Goal: Transaction & Acquisition: Purchase product/service

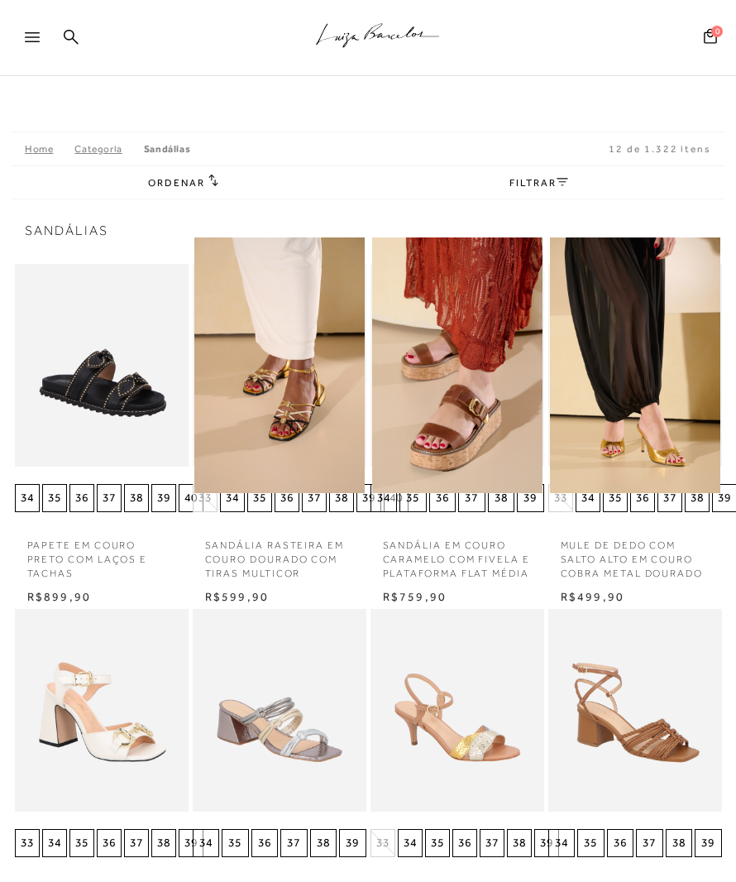
scroll to position [9, 0]
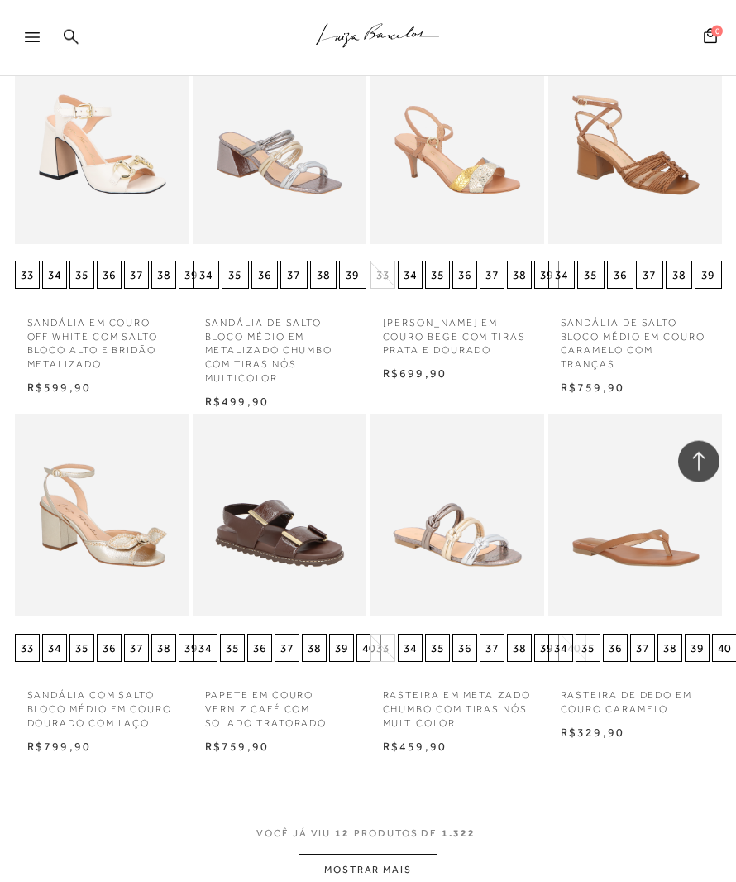
scroll to position [1653, 0]
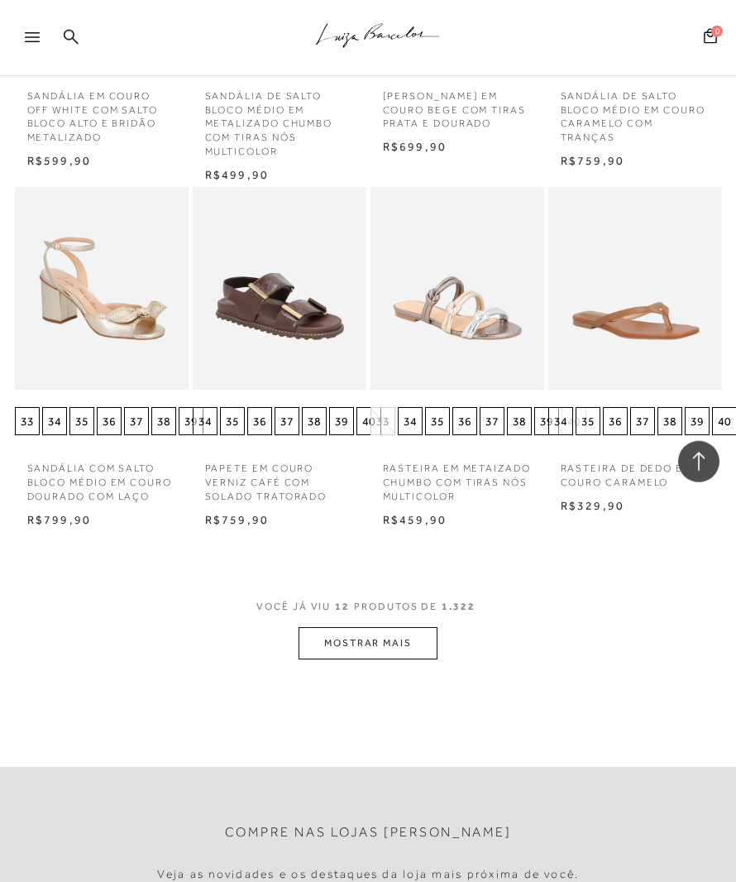
click at [380, 659] on button "MOSTRAR MAIS" at bounding box center [368, 643] width 139 height 32
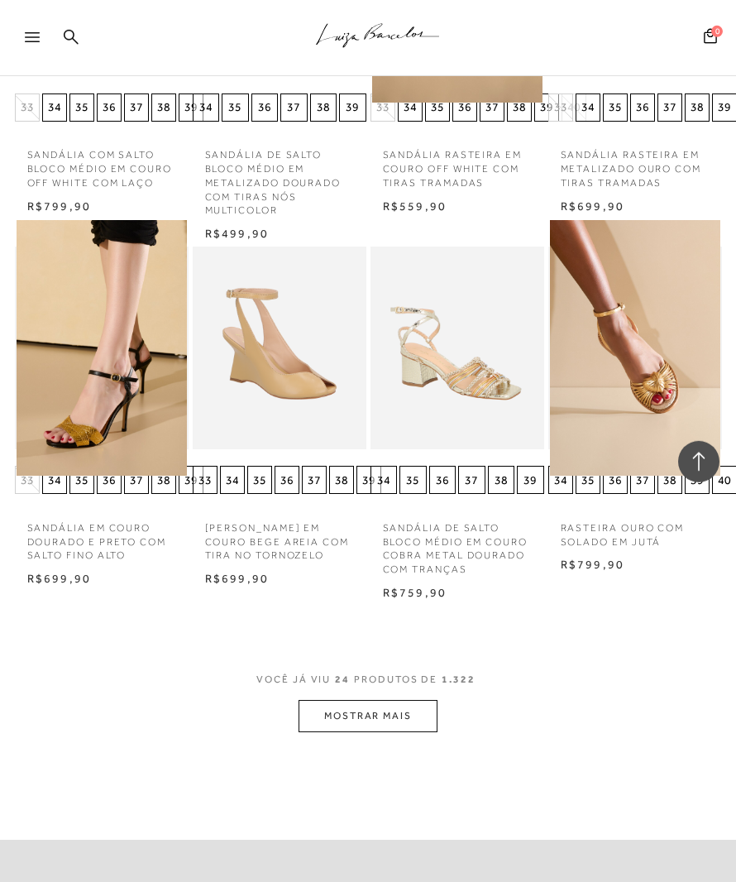
scroll to position [2883, 0]
click at [372, 731] on button "MOSTRAR MAIS" at bounding box center [368, 715] width 139 height 32
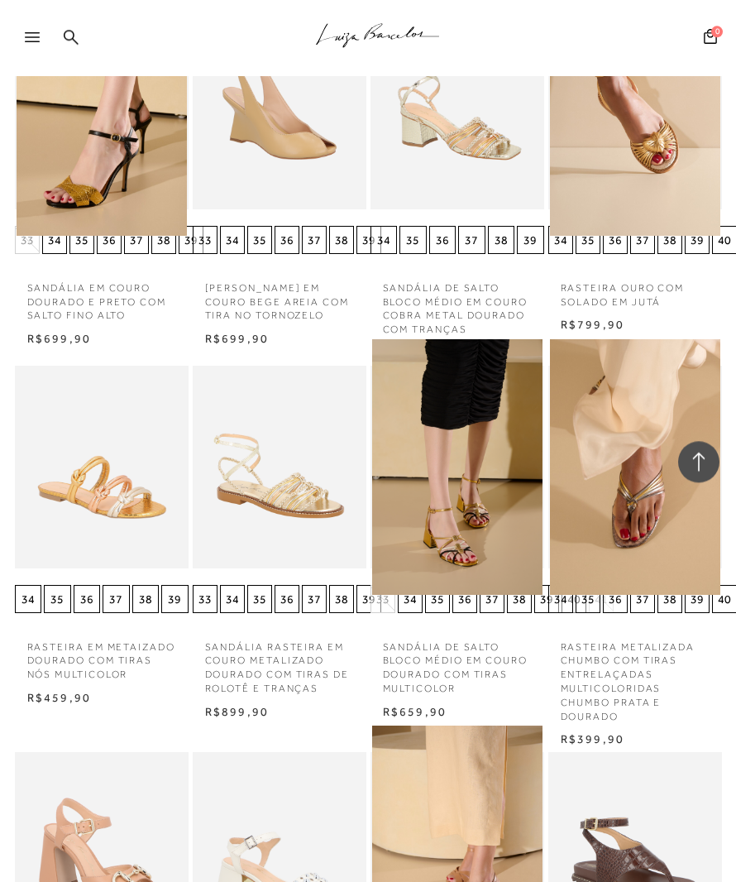
scroll to position [3123, 0]
click at [475, 581] on img at bounding box center [457, 466] width 170 height 256
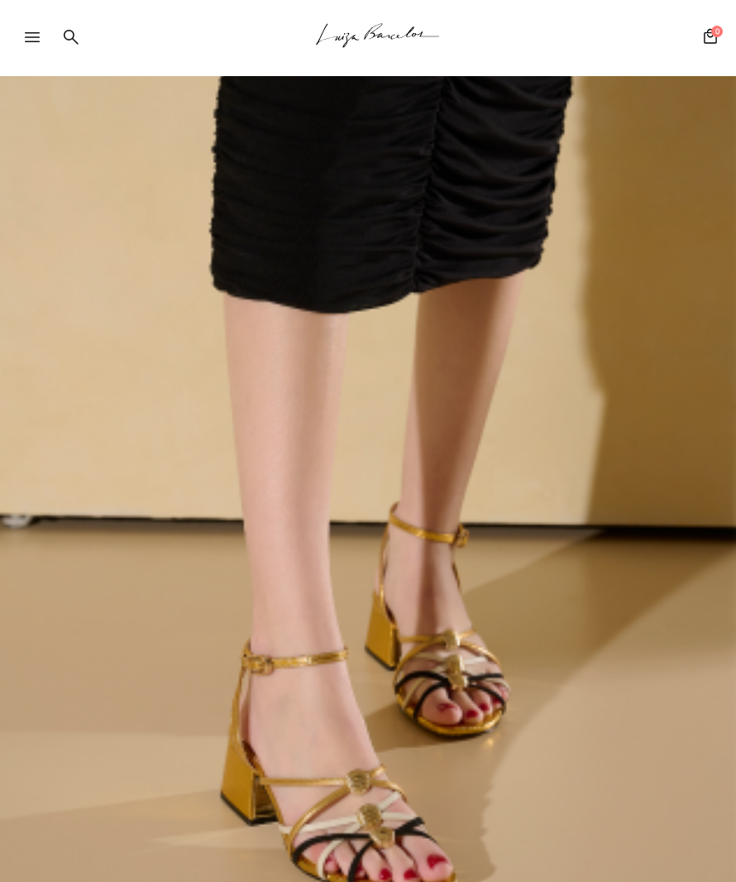
scroll to position [212, 0]
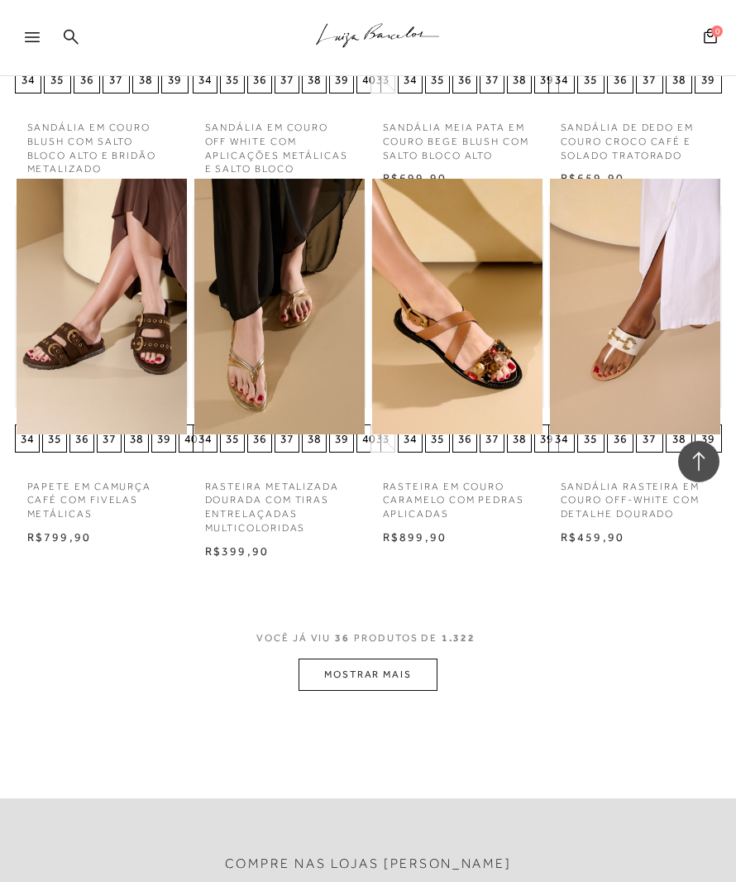
scroll to position [4028, 0]
click at [392, 690] on button "MOSTRAR MAIS" at bounding box center [368, 673] width 139 height 32
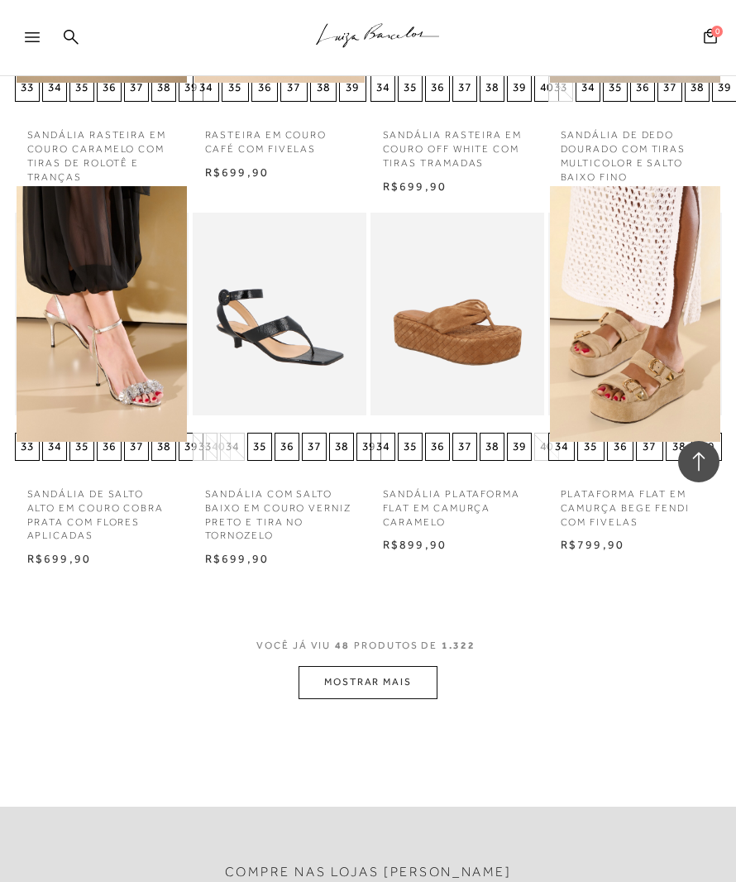
scroll to position [5125, 0]
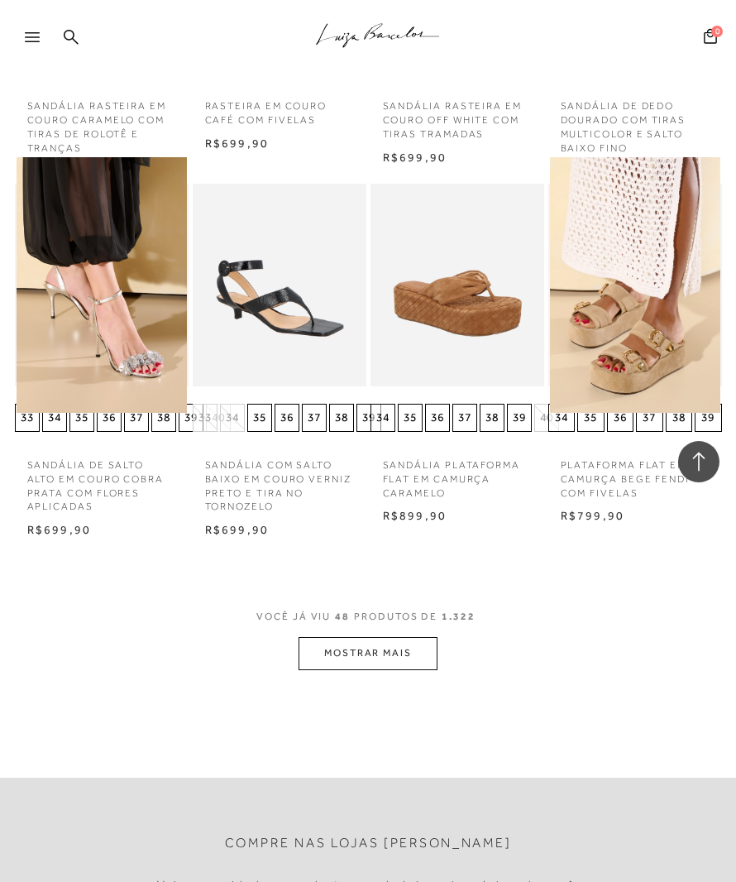
click at [372, 669] on button "MOSTRAR MAIS" at bounding box center [368, 653] width 139 height 32
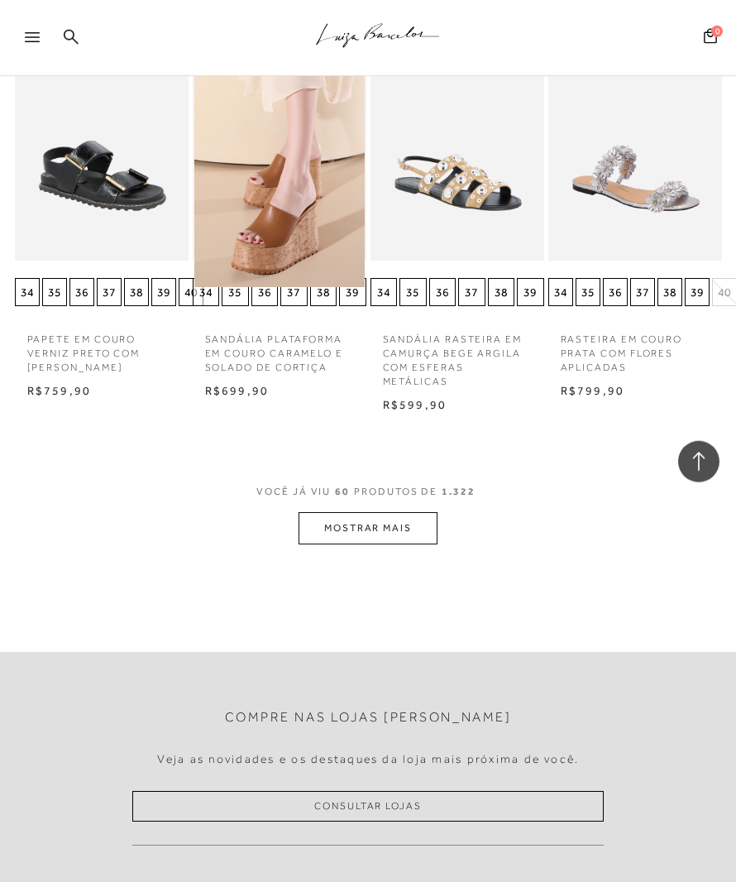
scroll to position [6327, 0]
click at [398, 543] on button "MOSTRAR MAIS" at bounding box center [368, 527] width 139 height 32
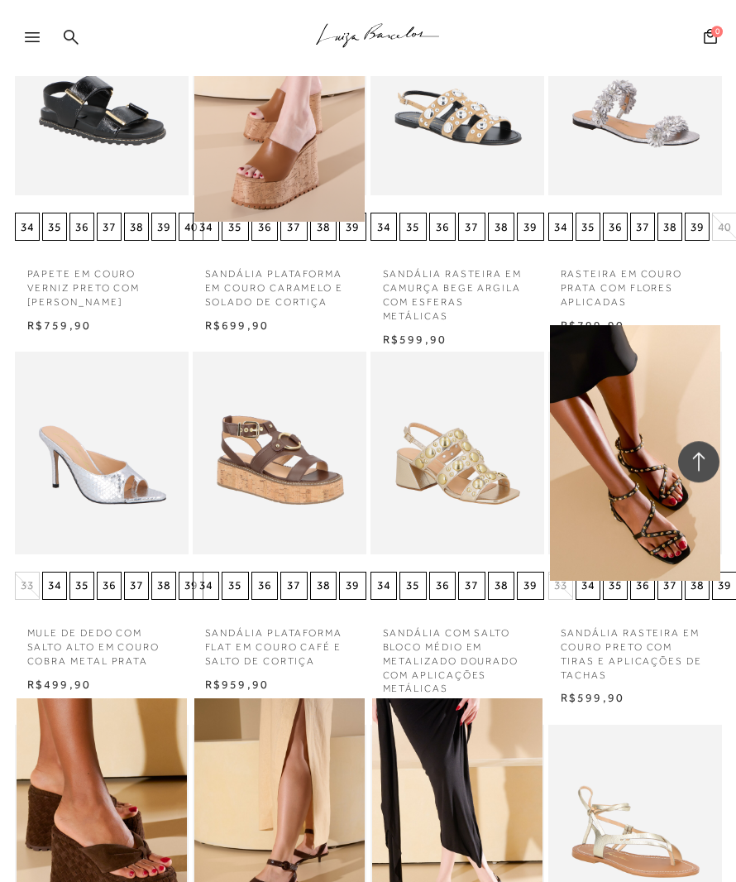
click at [475, 538] on img at bounding box center [457, 453] width 170 height 256
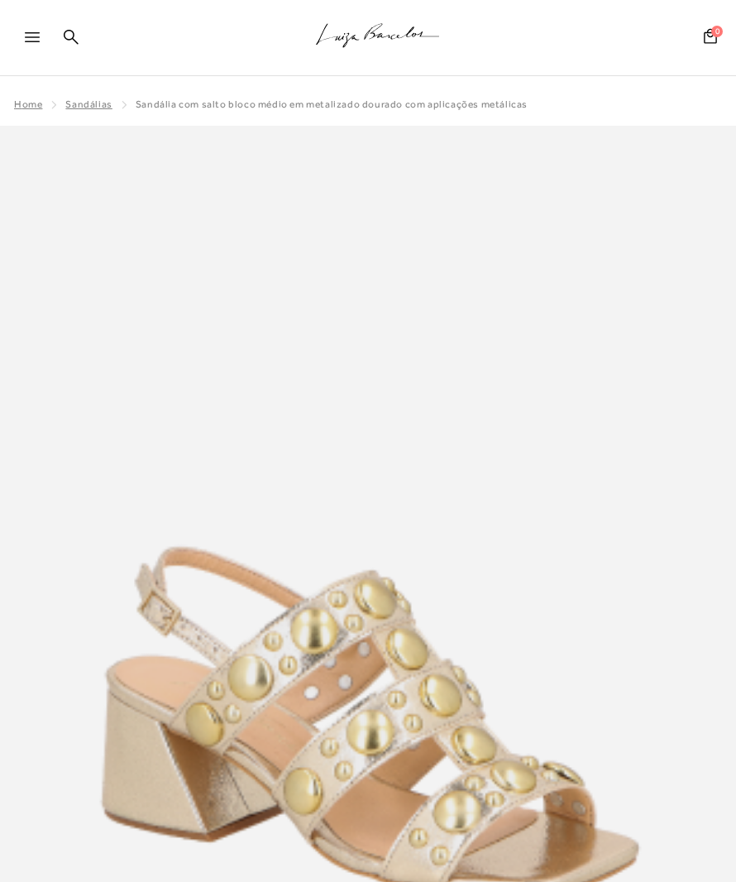
scroll to position [2826, 0]
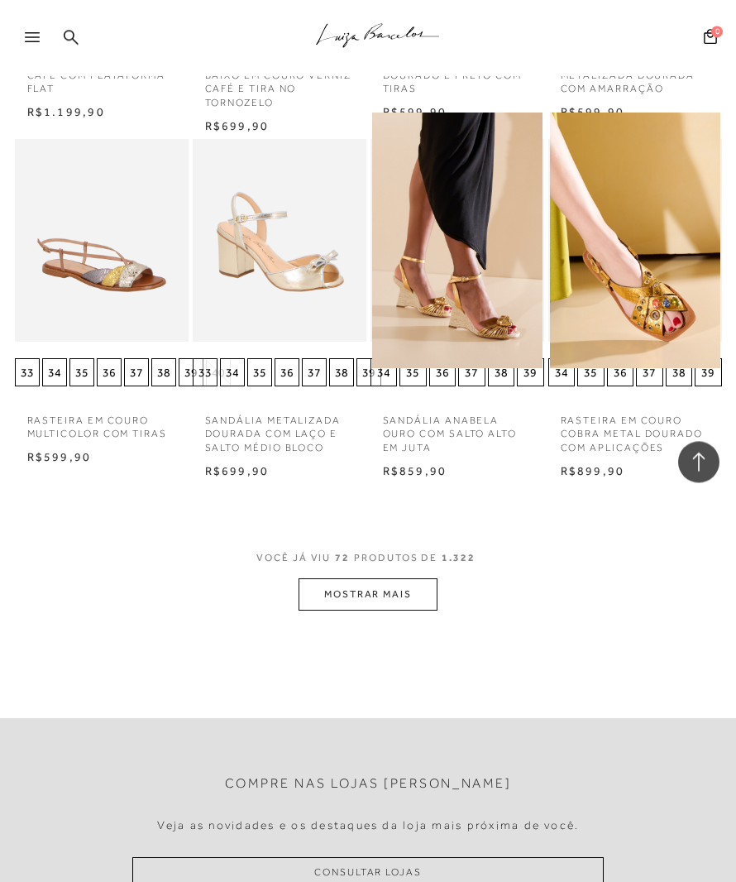
click at [388, 610] on button "MOSTRAR MAIS" at bounding box center [368, 594] width 139 height 32
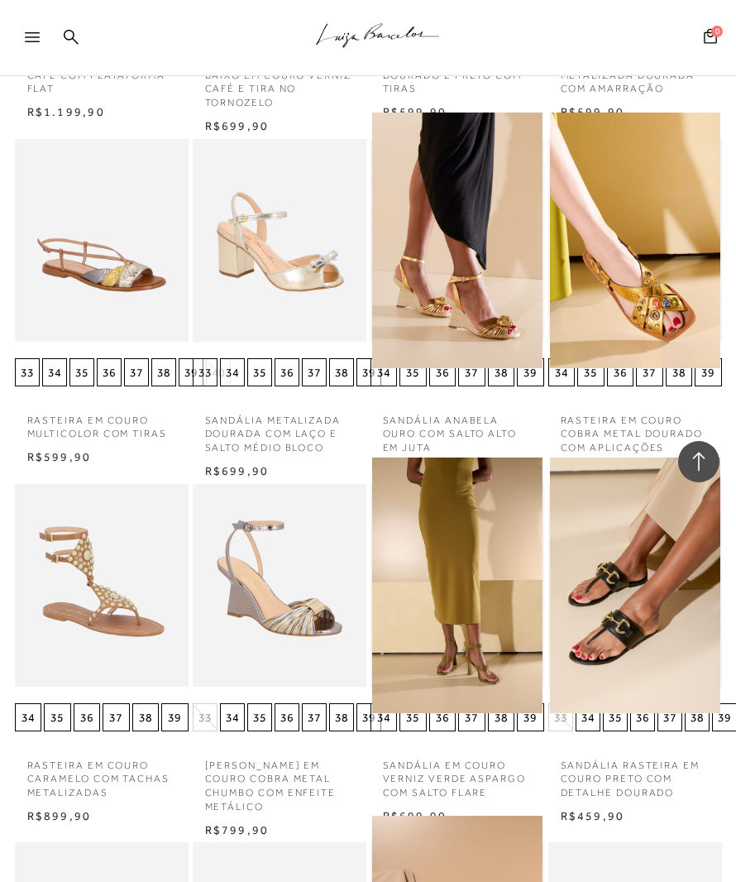
click at [386, 649] on img at bounding box center [457, 585] width 170 height 256
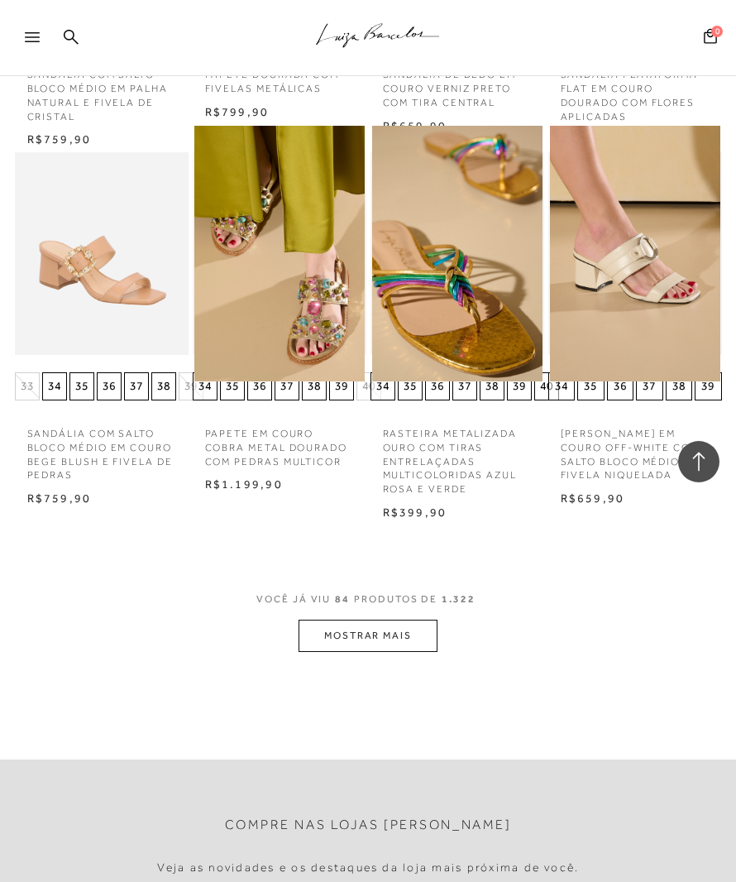
scroll to position [8385, 0]
click at [404, 651] on button "MOSTRAR MAIS" at bounding box center [368, 635] width 139 height 32
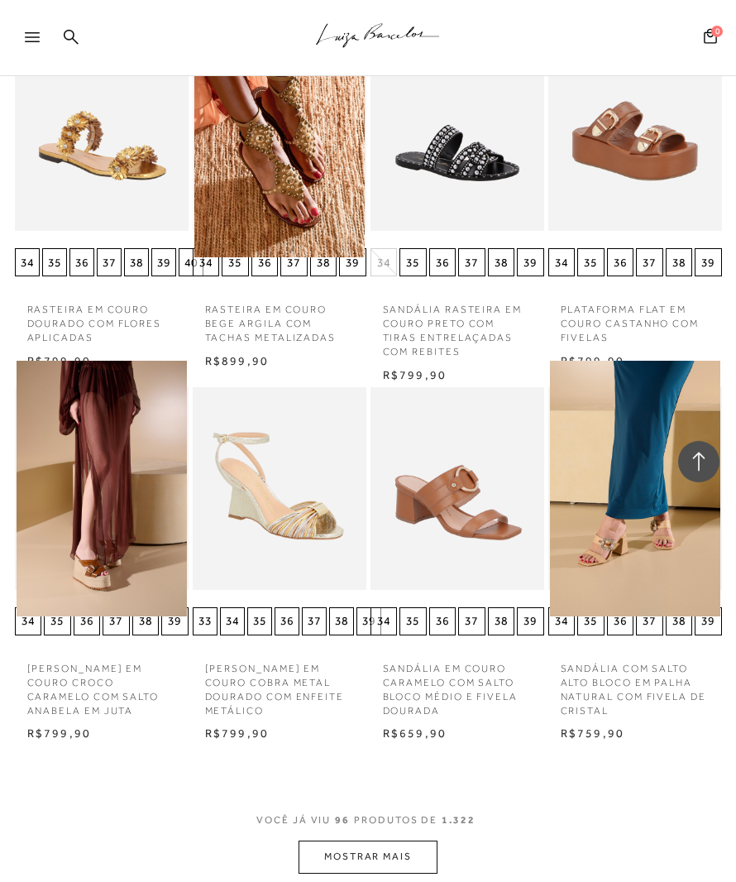
scroll to position [9257, 0]
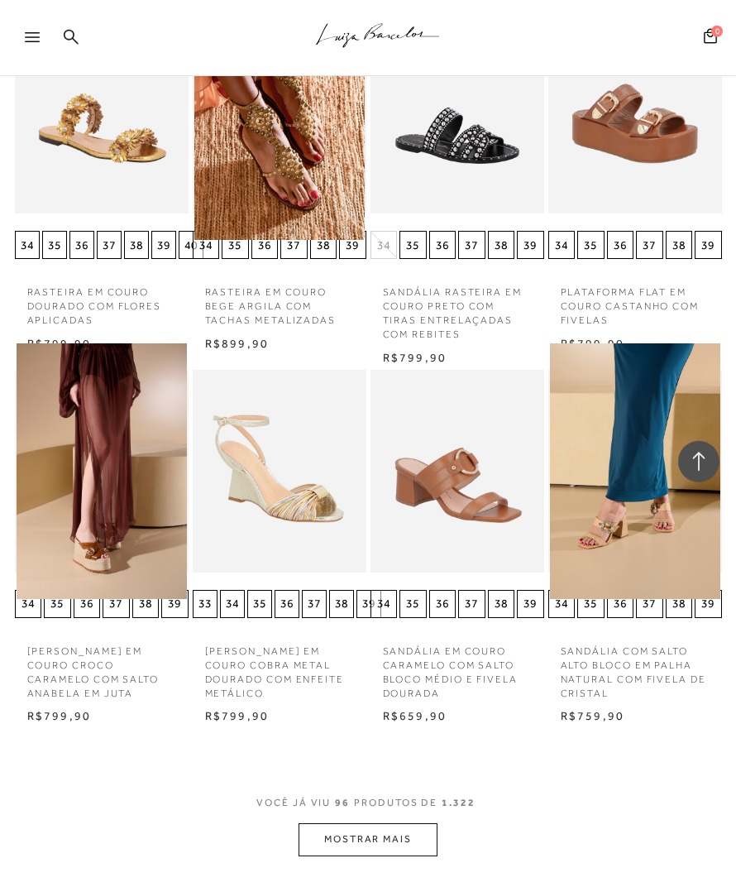
click at [307, 559] on img at bounding box center [279, 471] width 170 height 256
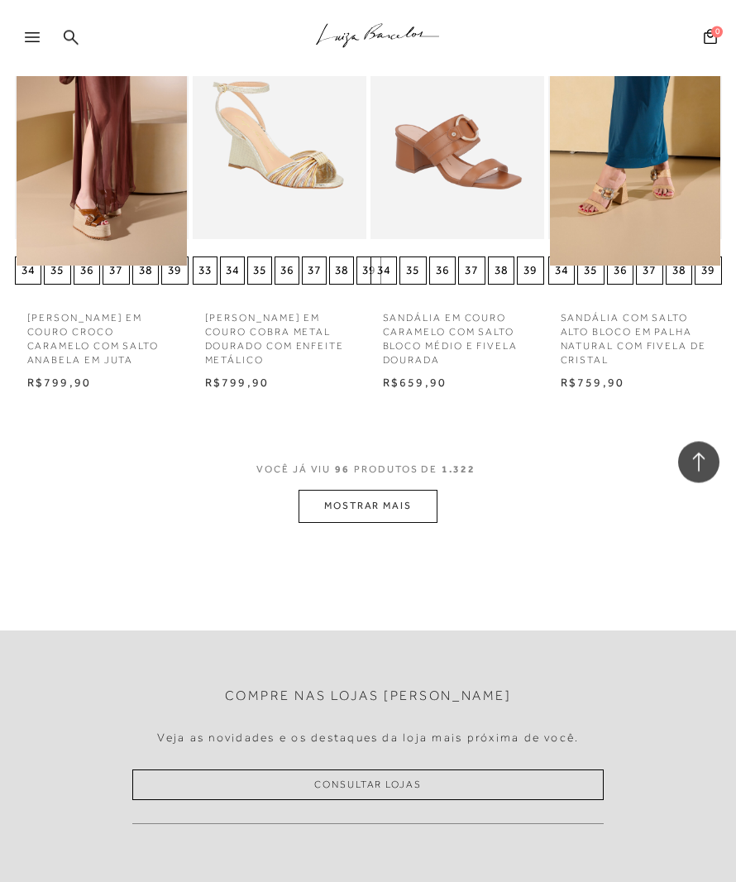
scroll to position [9568, 0]
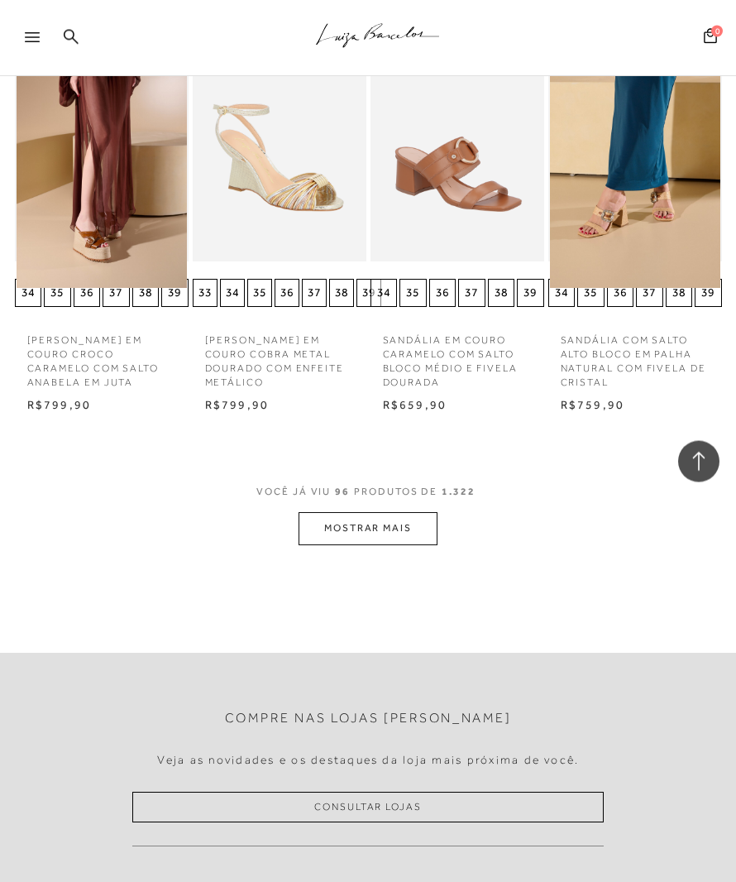
click at [399, 544] on button "MOSTRAR MAIS" at bounding box center [368, 528] width 139 height 32
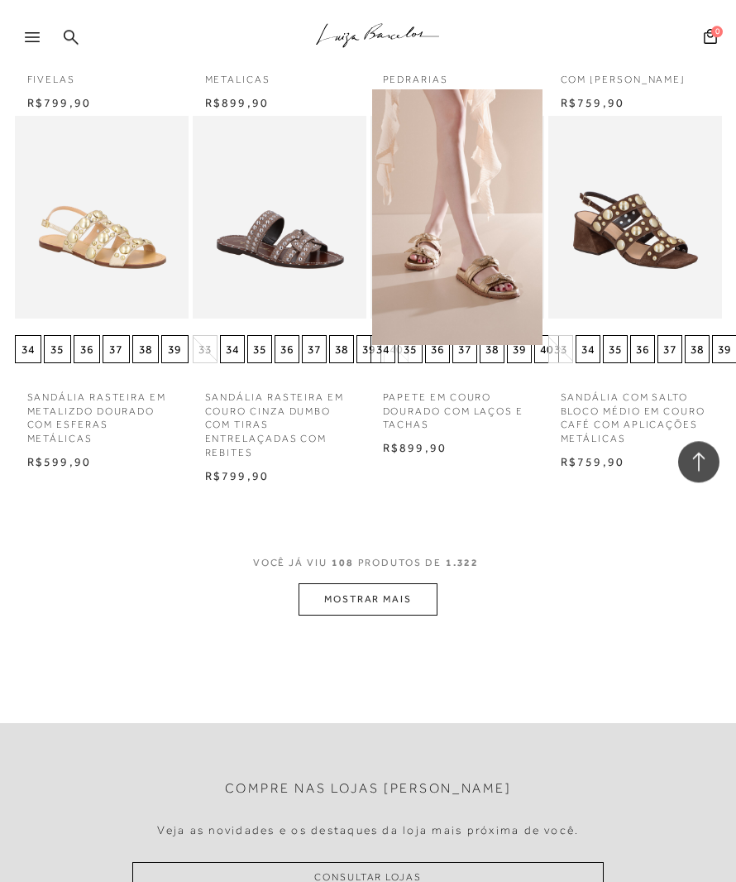
scroll to position [10585, 0]
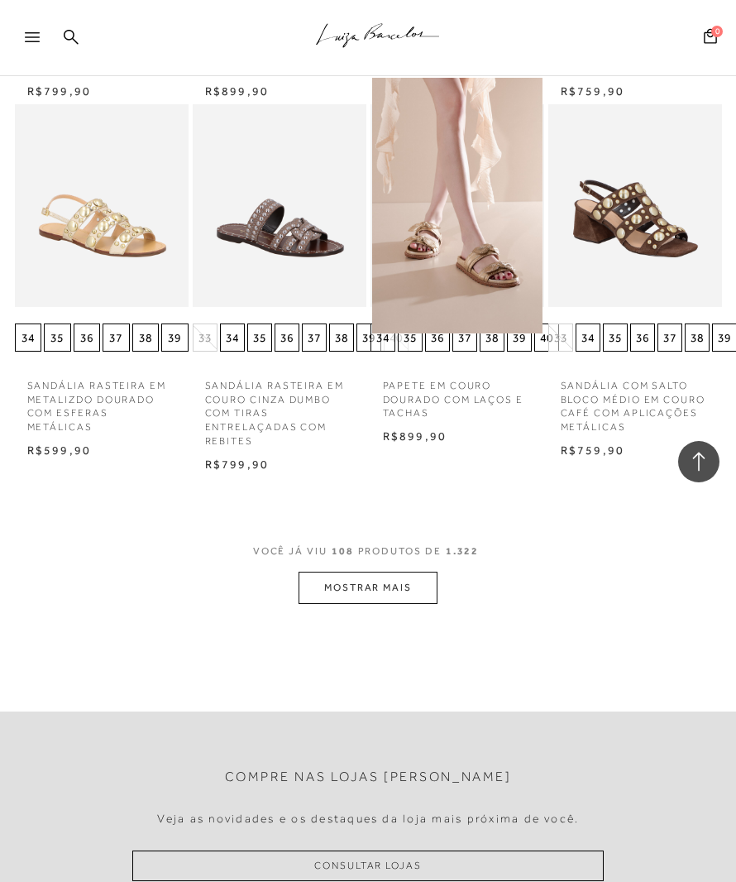
click at [372, 604] on button "MOSTRAR MAIS" at bounding box center [368, 587] width 139 height 32
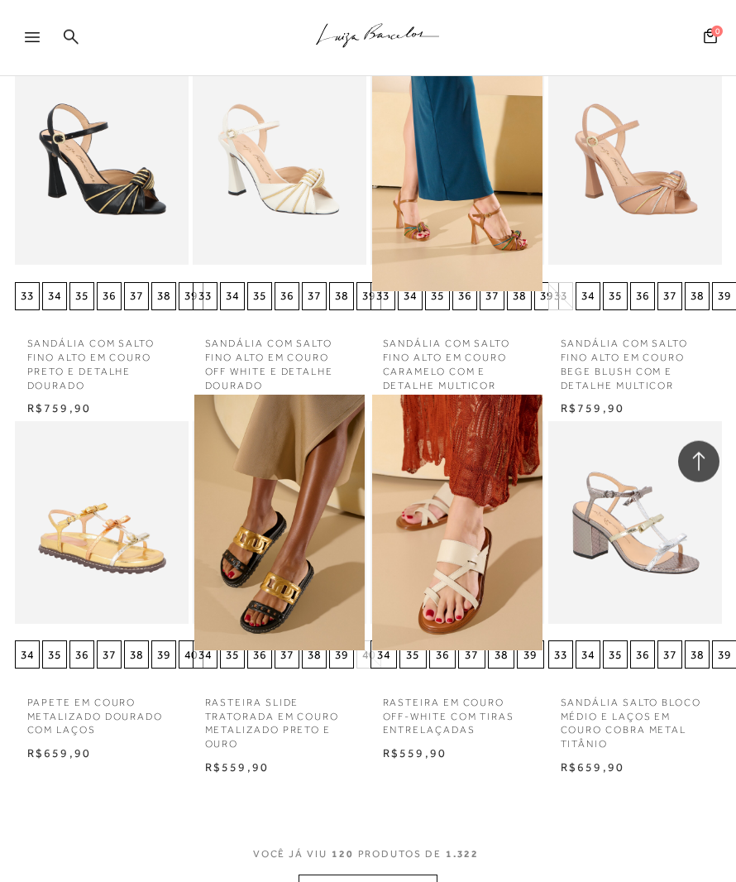
scroll to position [11504, 0]
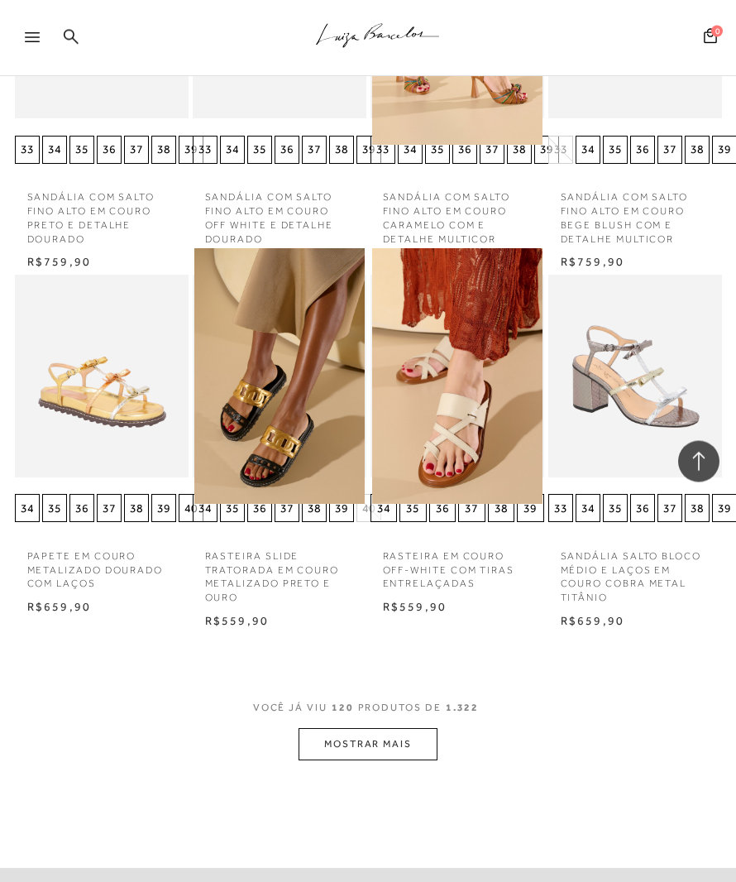
click at [389, 760] on button "MOSTRAR MAIS" at bounding box center [368, 744] width 139 height 32
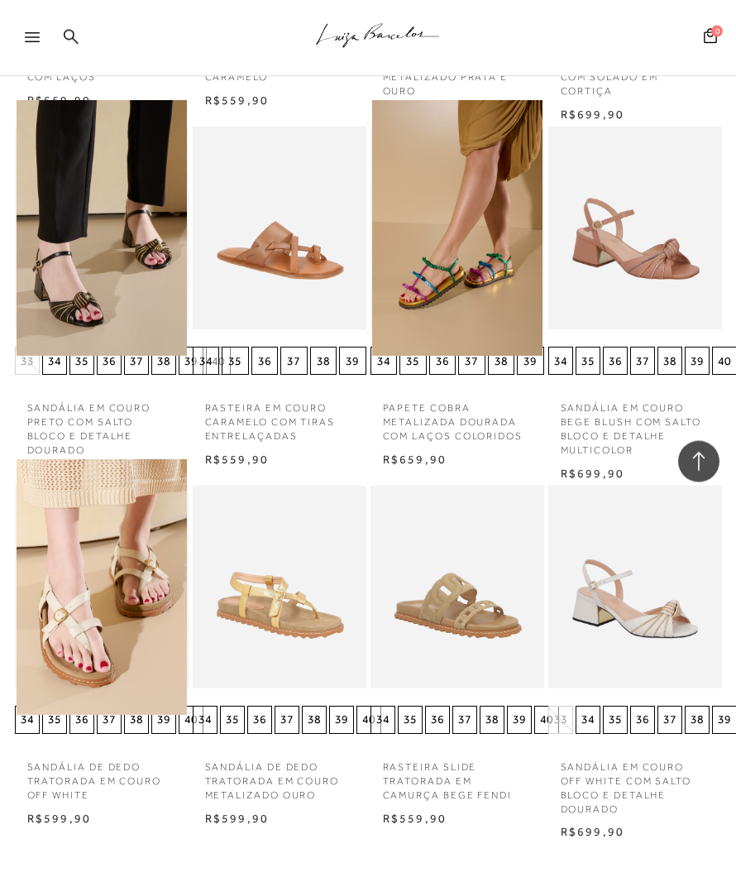
scroll to position [12721, 0]
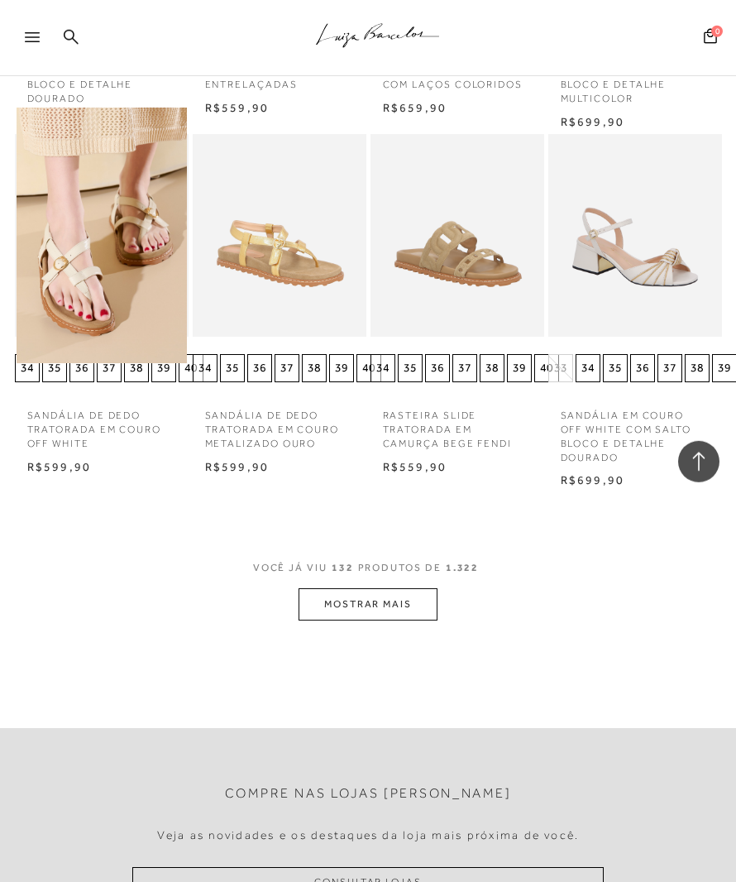
click at [380, 620] on button "MOSTRAR MAIS" at bounding box center [368, 604] width 139 height 32
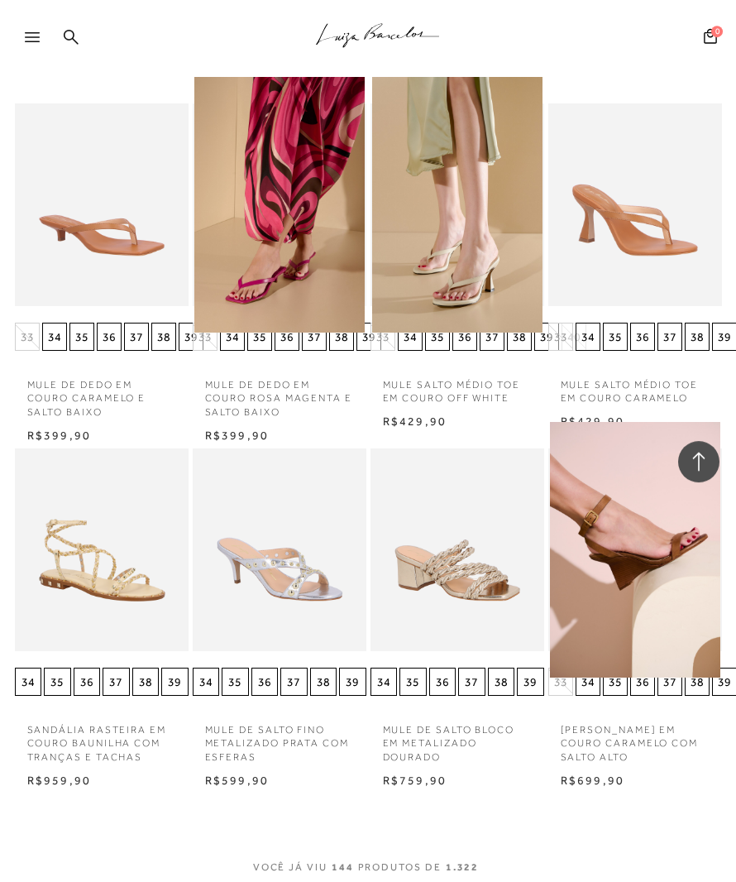
scroll to position [13665, 0]
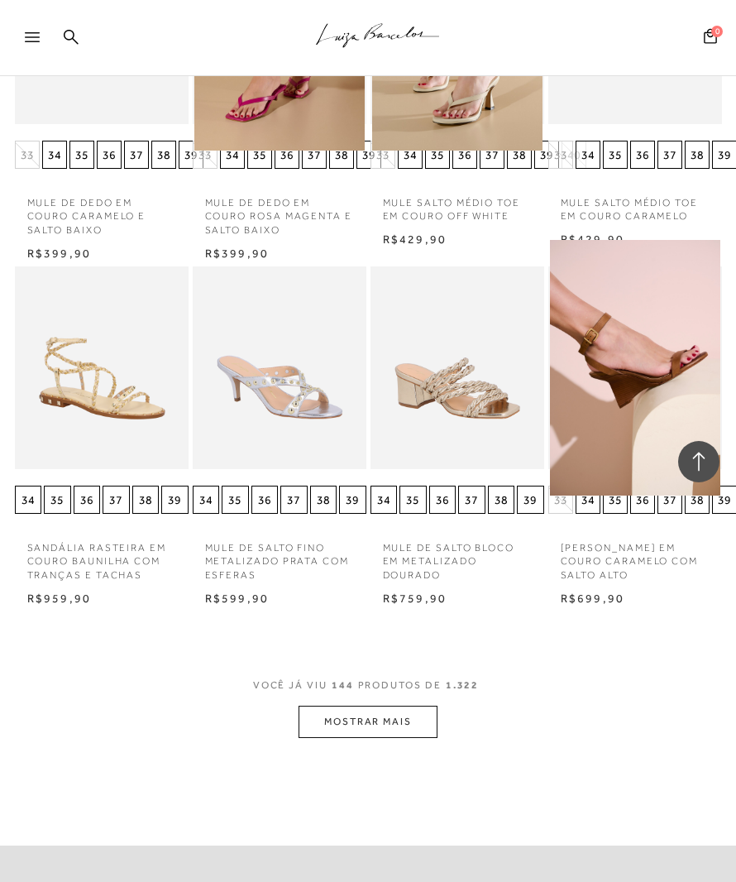
click at [375, 737] on button "MOSTRAR MAIS" at bounding box center [368, 721] width 139 height 32
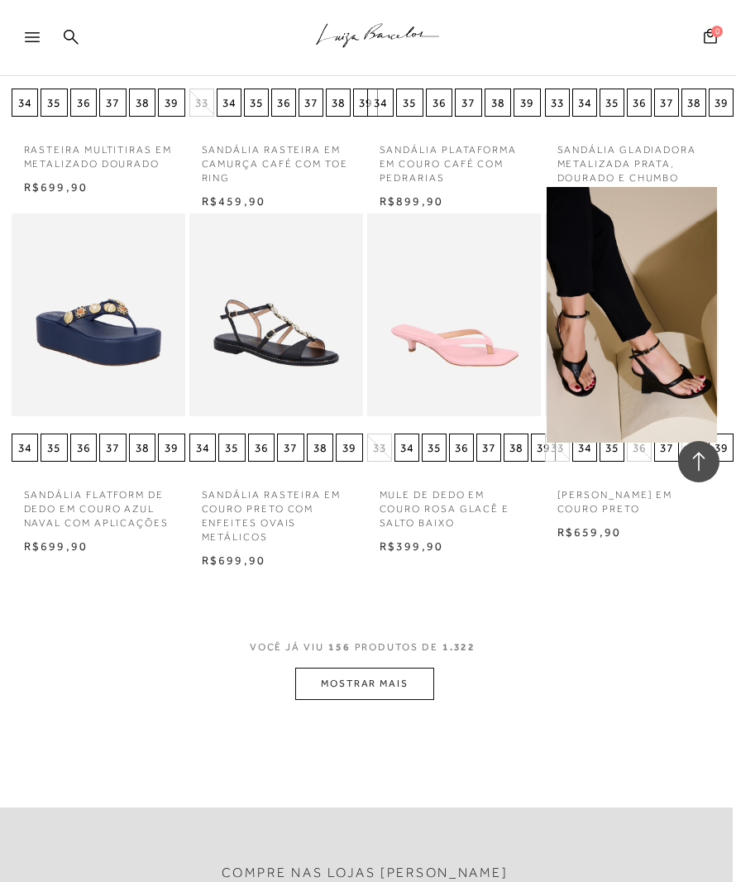
scroll to position [14882, 3]
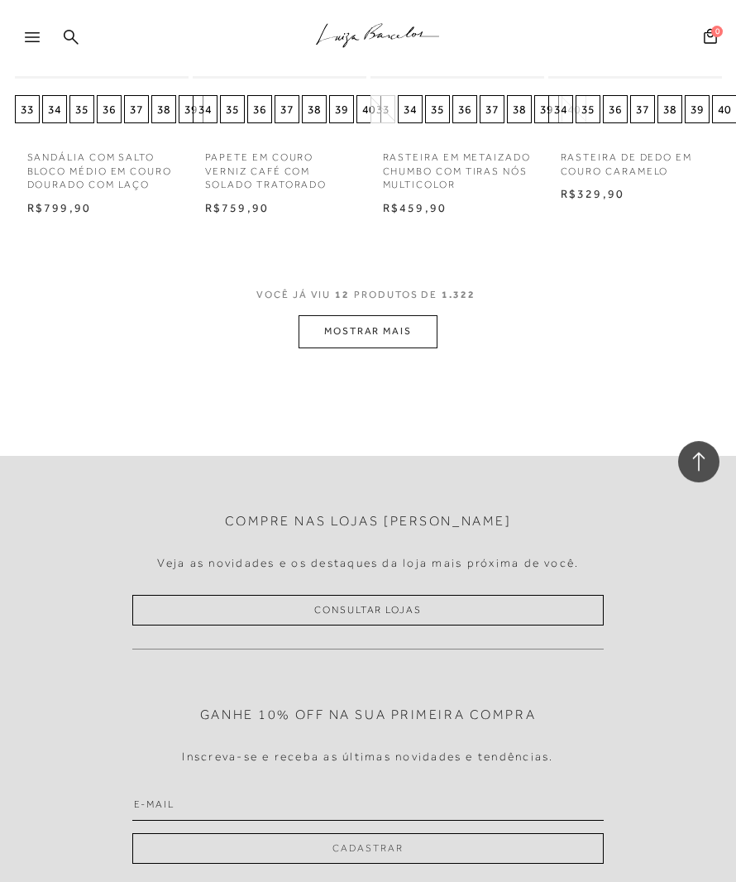
click at [375, 347] on button "MOSTRAR MAIS" at bounding box center [368, 331] width 139 height 32
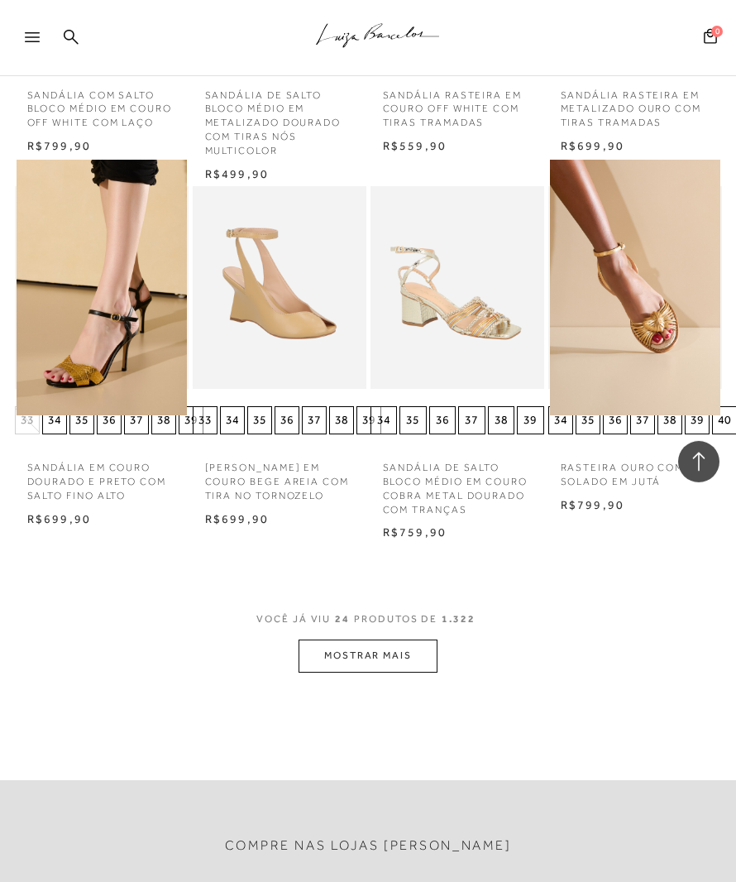
click at [387, 671] on button "MOSTRAR MAIS" at bounding box center [368, 655] width 139 height 32
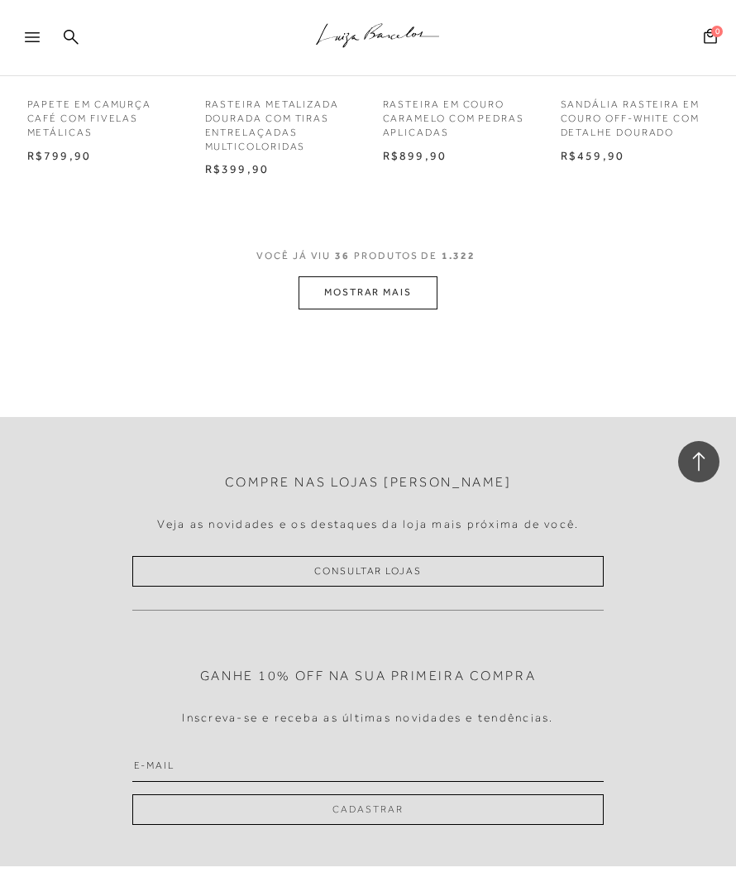
scroll to position [3347, 0]
click at [389, 308] on button "MOSTRAR MAIS" at bounding box center [368, 291] width 139 height 32
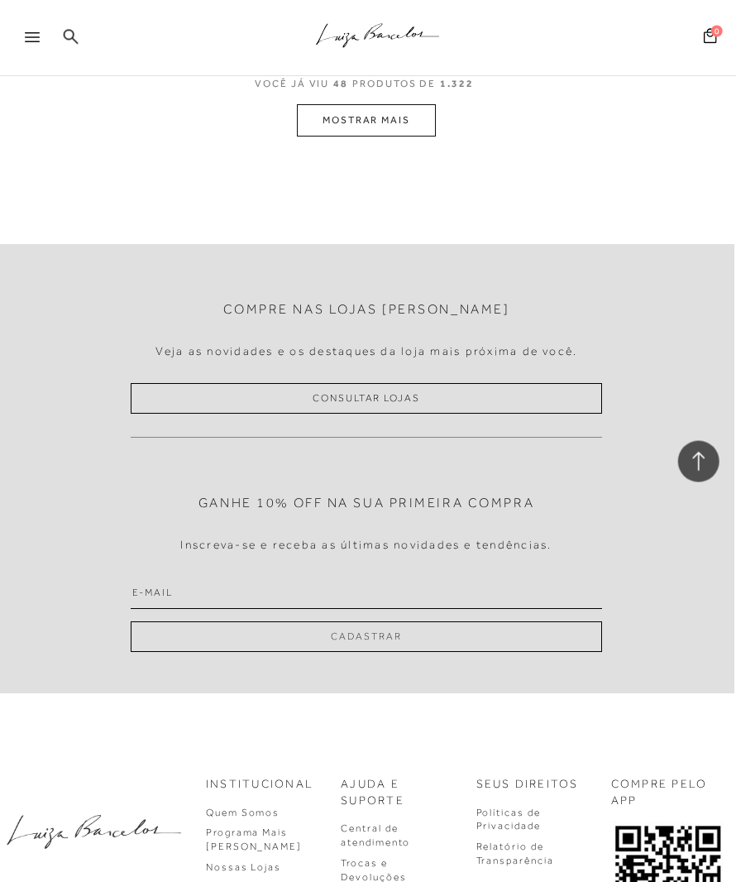
scroll to position [4595, 2]
click at [363, 136] on button "MOSTRAR MAIS" at bounding box center [365, 120] width 139 height 32
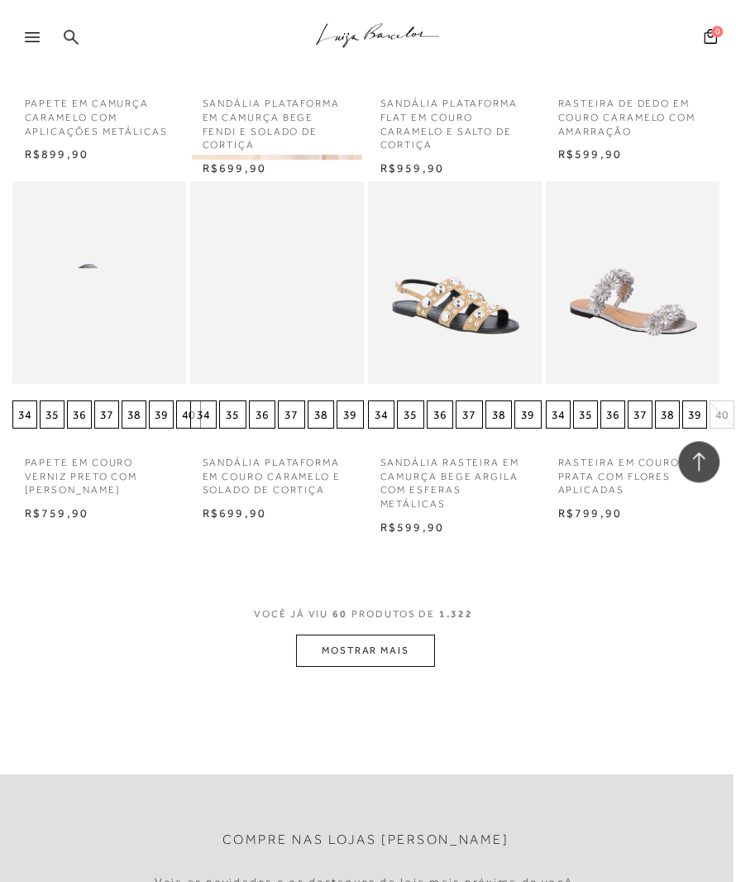
scroll to position [5199, 2]
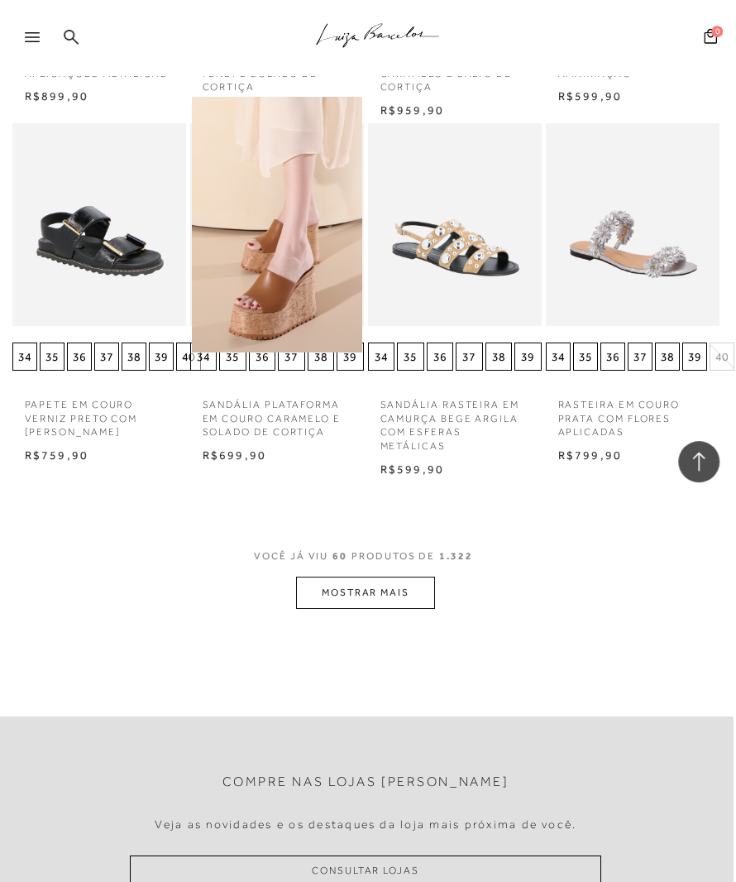
click at [377, 609] on button "MOSTRAR MAIS" at bounding box center [365, 592] width 139 height 32
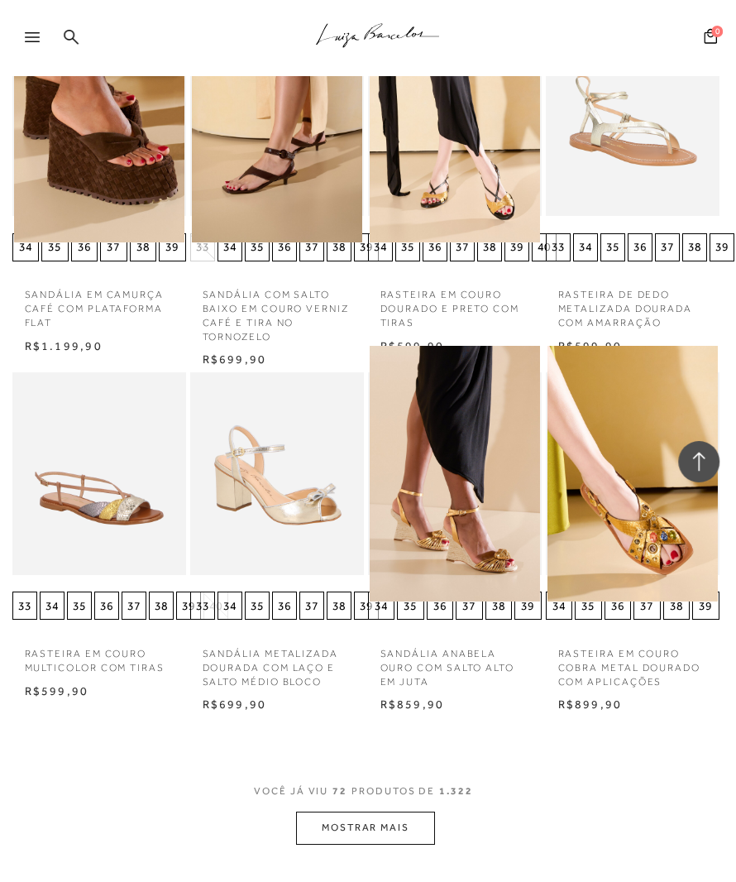
scroll to position [6187, 2]
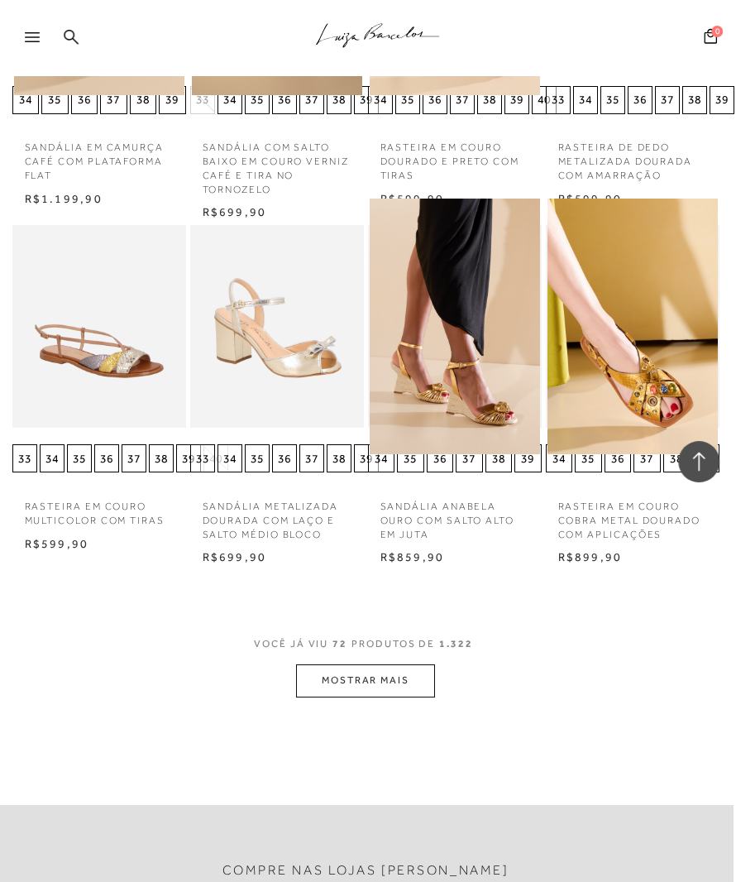
click at [380, 696] on button "MOSTRAR MAIS" at bounding box center [365, 680] width 139 height 32
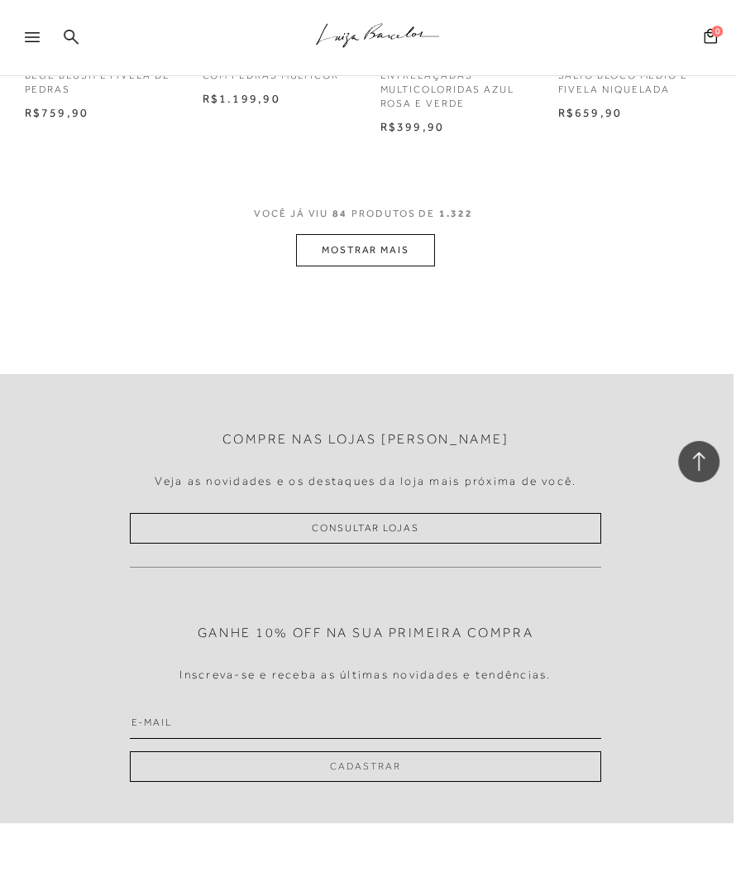
scroll to position [7708, 2]
click at [372, 266] on button "MOSTRAR MAIS" at bounding box center [365, 250] width 139 height 32
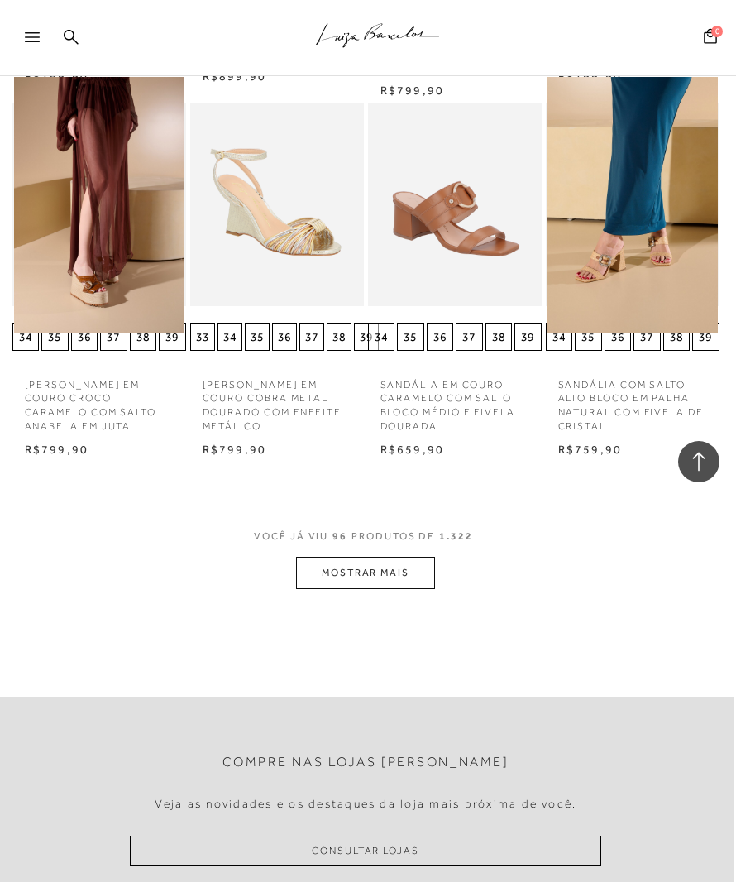
scroll to position [8589, 2]
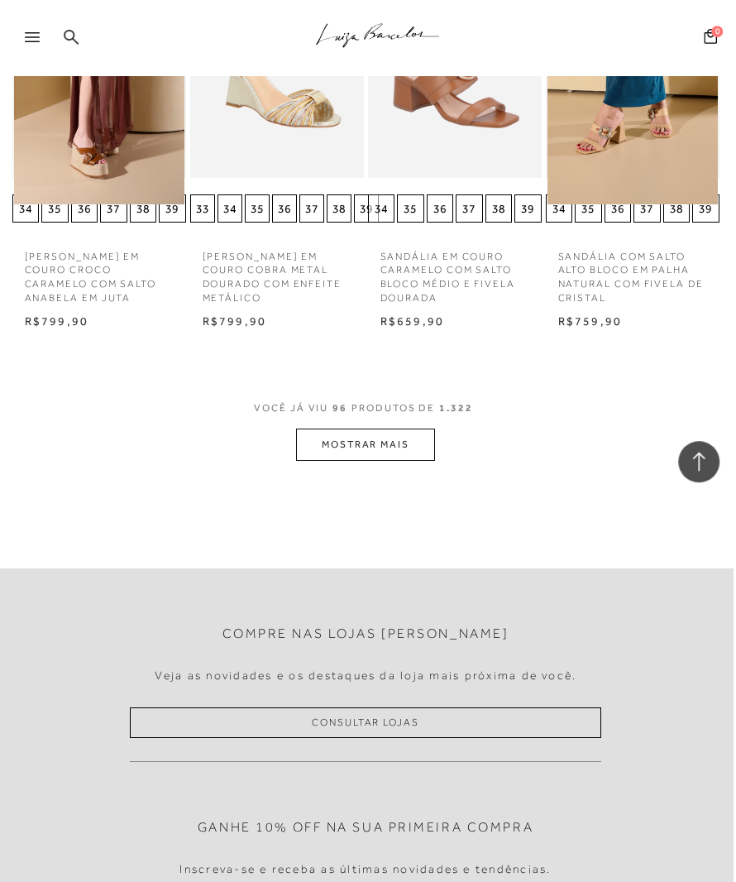
click at [361, 456] on button "MOSTRAR MAIS" at bounding box center [365, 444] width 139 height 32
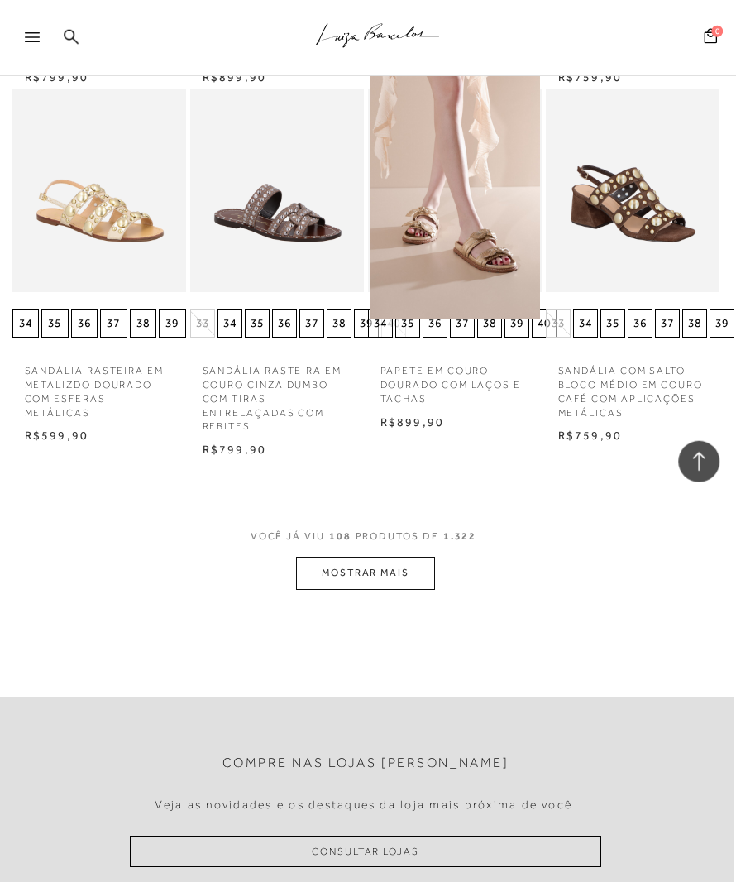
scroll to position [9538, 2]
click at [380, 588] on button "MOSTRAR MAIS" at bounding box center [365, 572] width 139 height 32
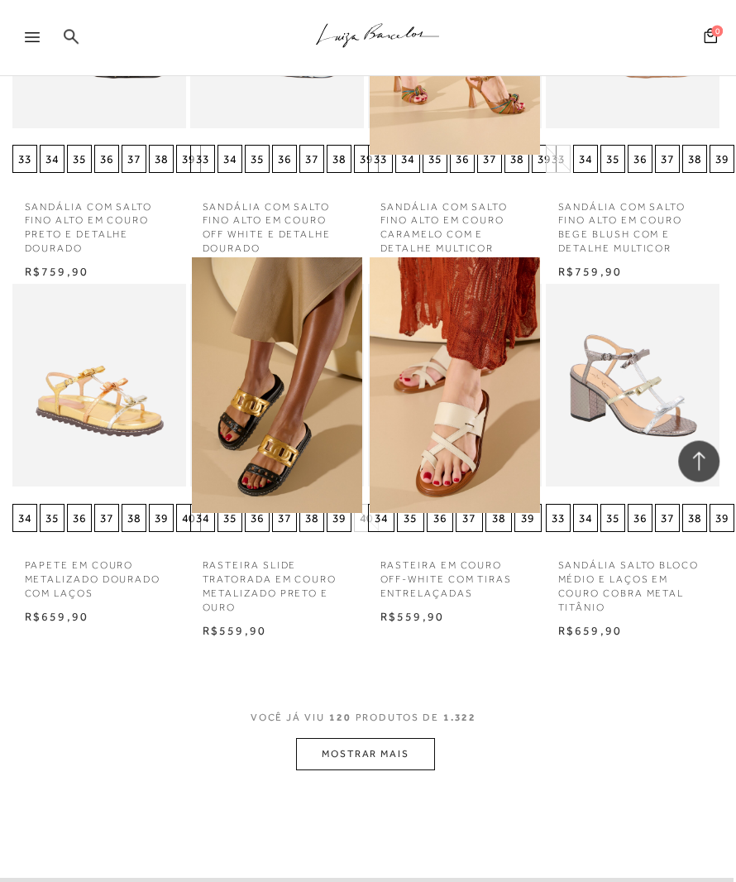
scroll to position [10433, 2]
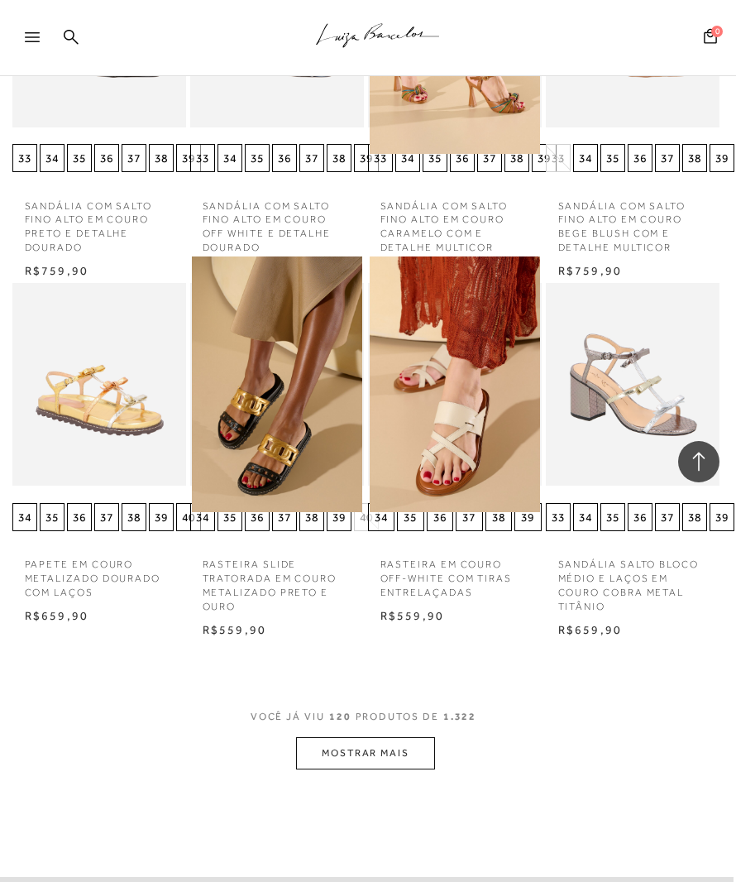
click at [375, 758] on button "MOSTRAR MAIS" at bounding box center [365, 753] width 139 height 32
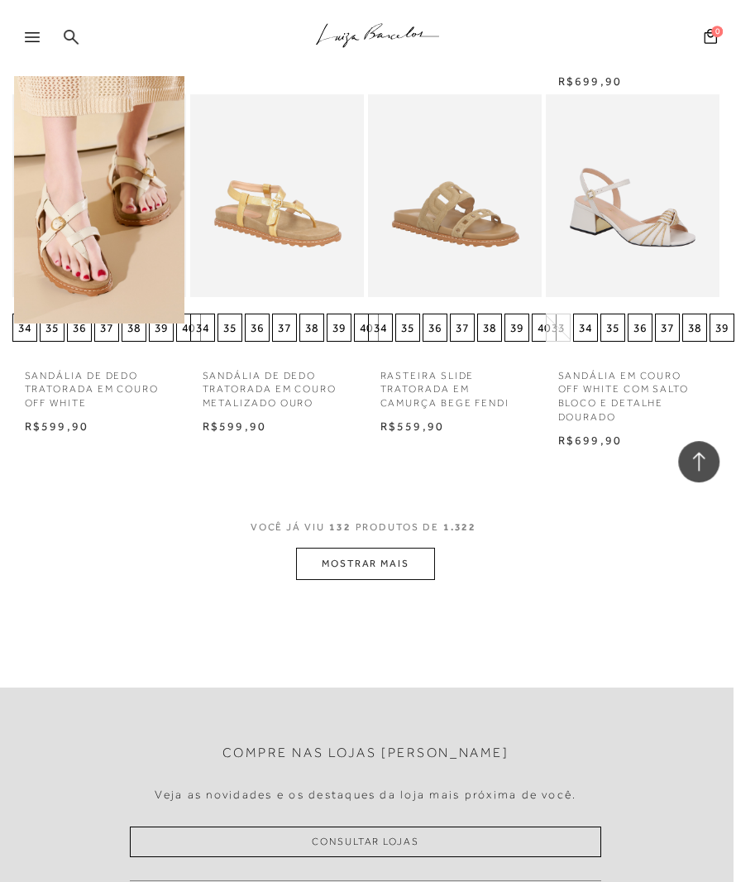
scroll to position [11699, 2]
click at [352, 568] on button "MOSTRAR MAIS" at bounding box center [365, 563] width 139 height 32
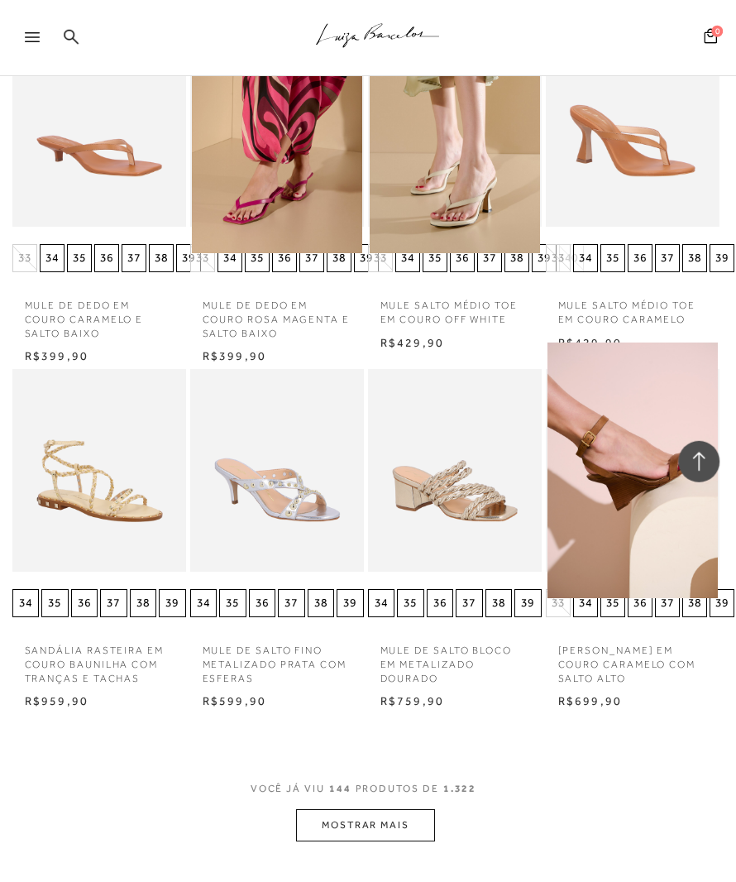
scroll to position [12501, 2]
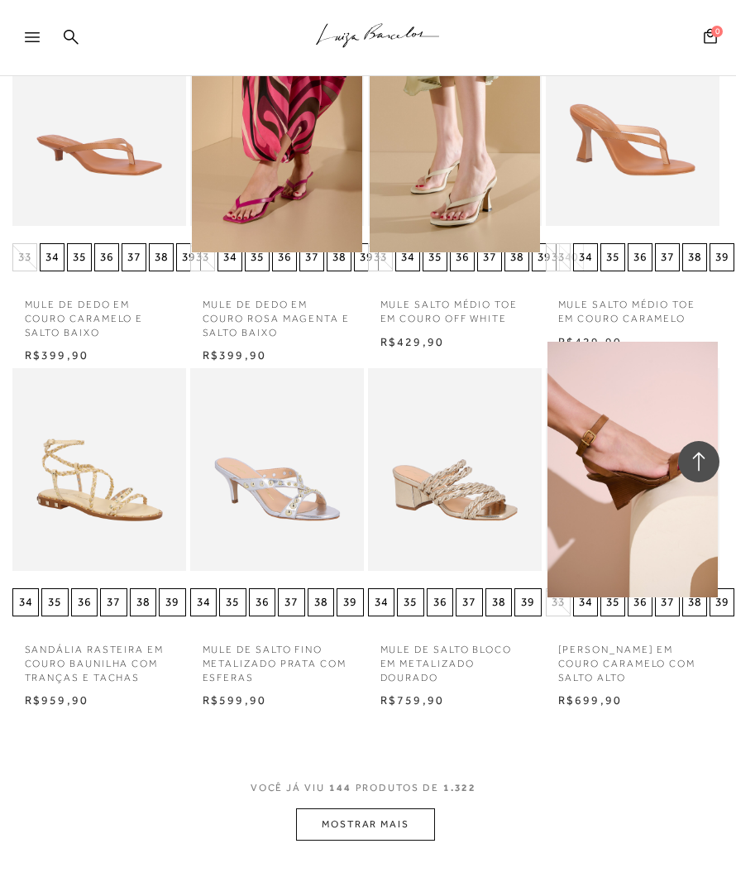
click at [389, 813] on button "MOSTRAR MAIS" at bounding box center [365, 824] width 139 height 32
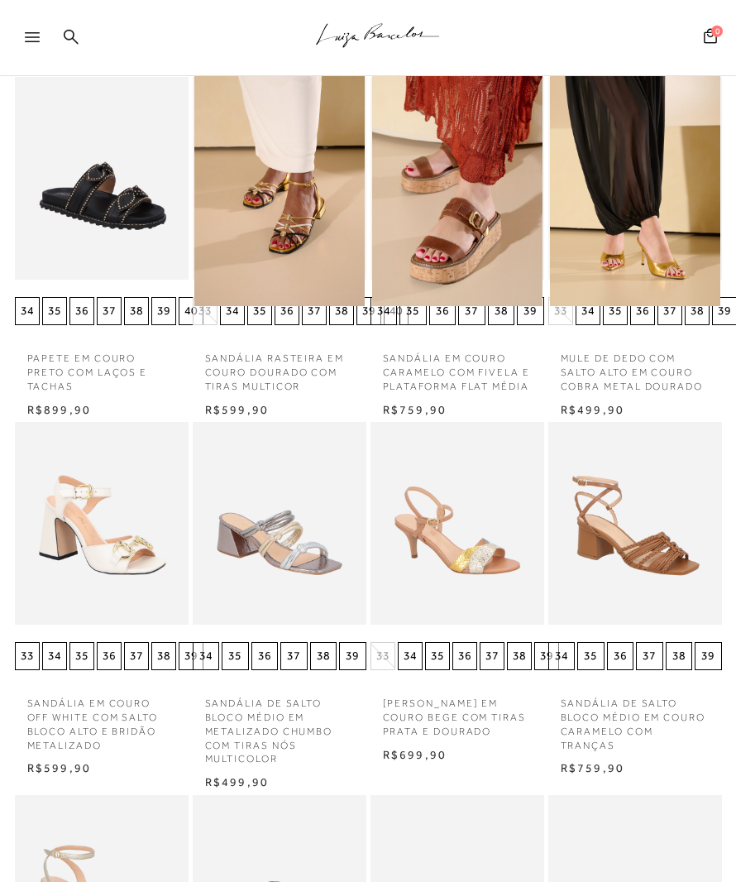
scroll to position [0, 0]
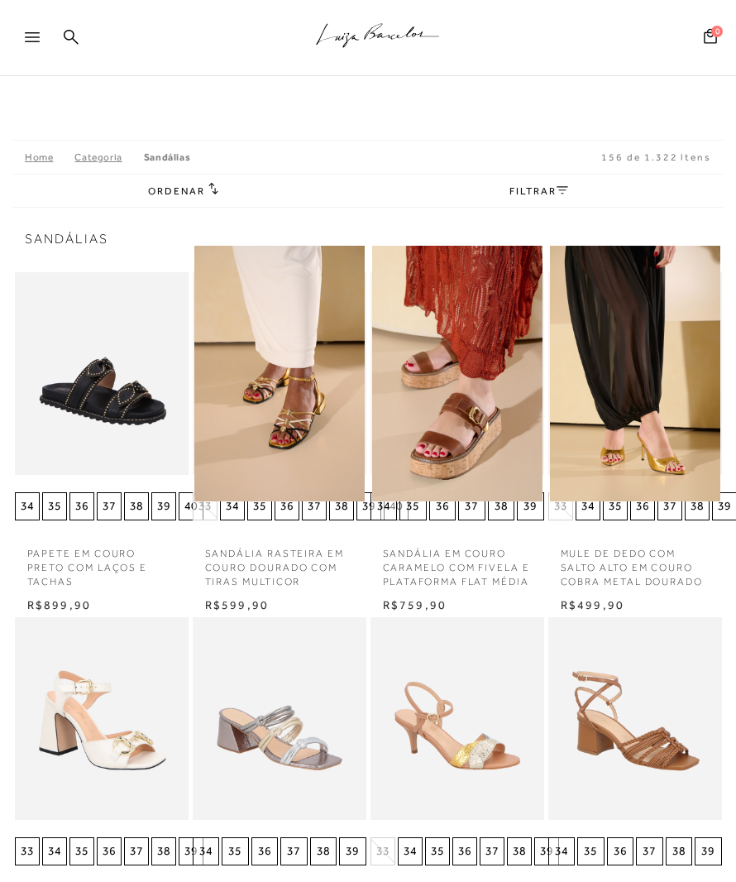
click at [555, 192] on link "FILTRAR" at bounding box center [538, 191] width 58 height 12
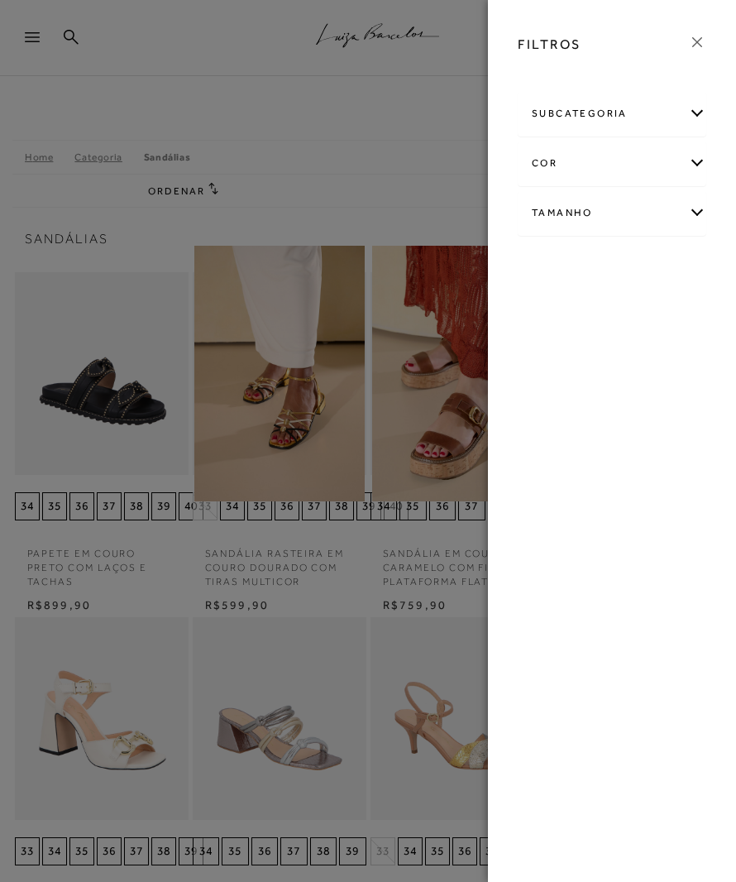
click at [687, 220] on div "Tamanho" at bounding box center [611, 213] width 187 height 44
click at [628, 401] on span "34" at bounding box center [623, 397] width 24 height 12
click at [624, 401] on input "34" at bounding box center [615, 400] width 17 height 17
checkbox input "true"
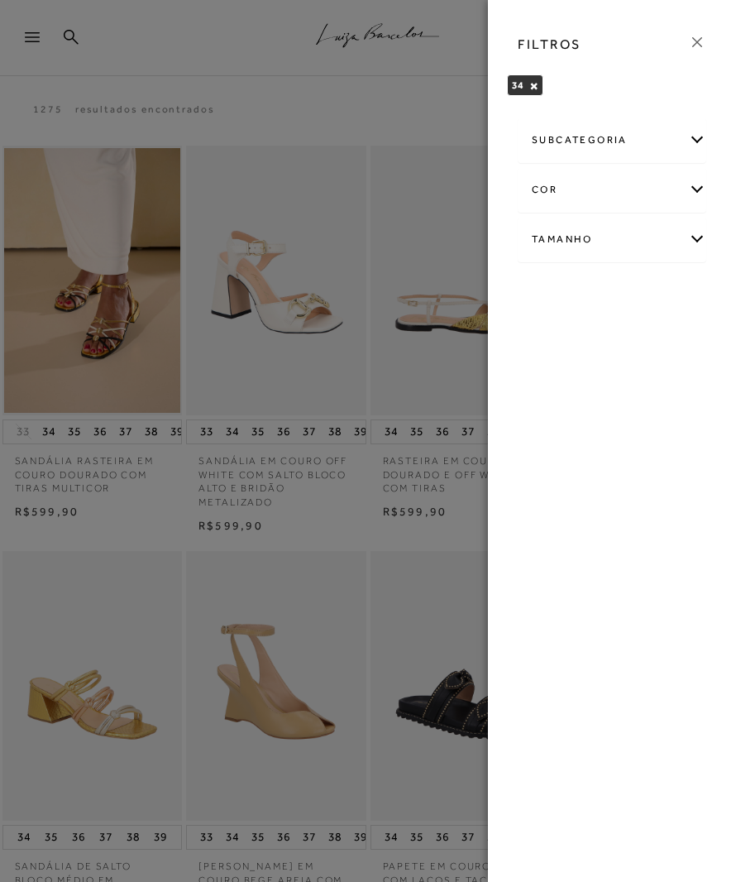
click at [691, 155] on div "subcategoria" at bounding box center [611, 140] width 187 height 44
click at [597, 189] on span "Salto" at bounding box center [602, 185] width 24 height 12
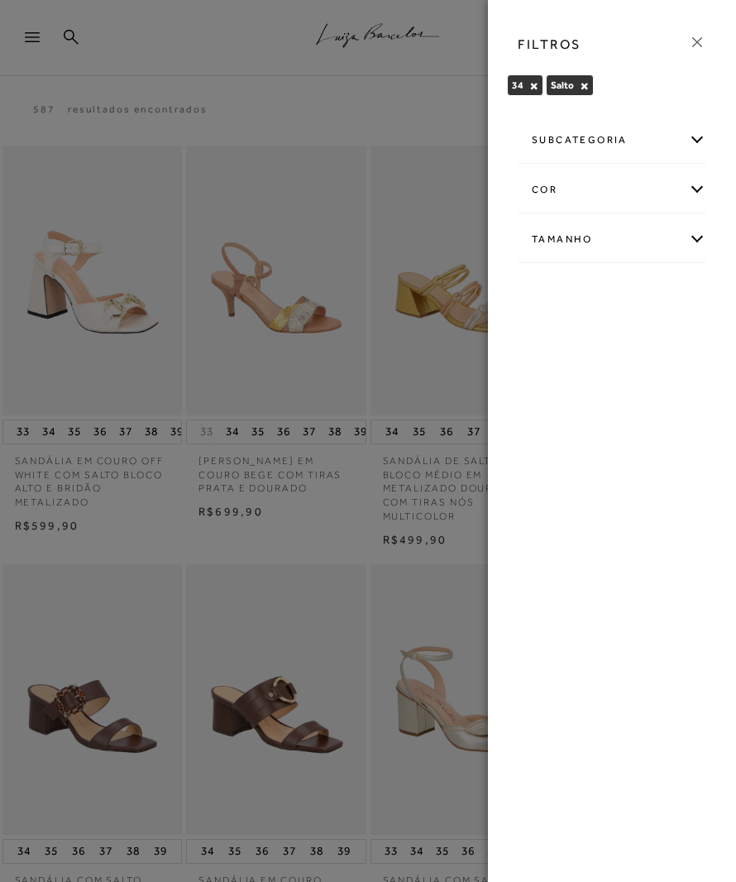
click at [370, 584] on div at bounding box center [368, 441] width 736 height 882
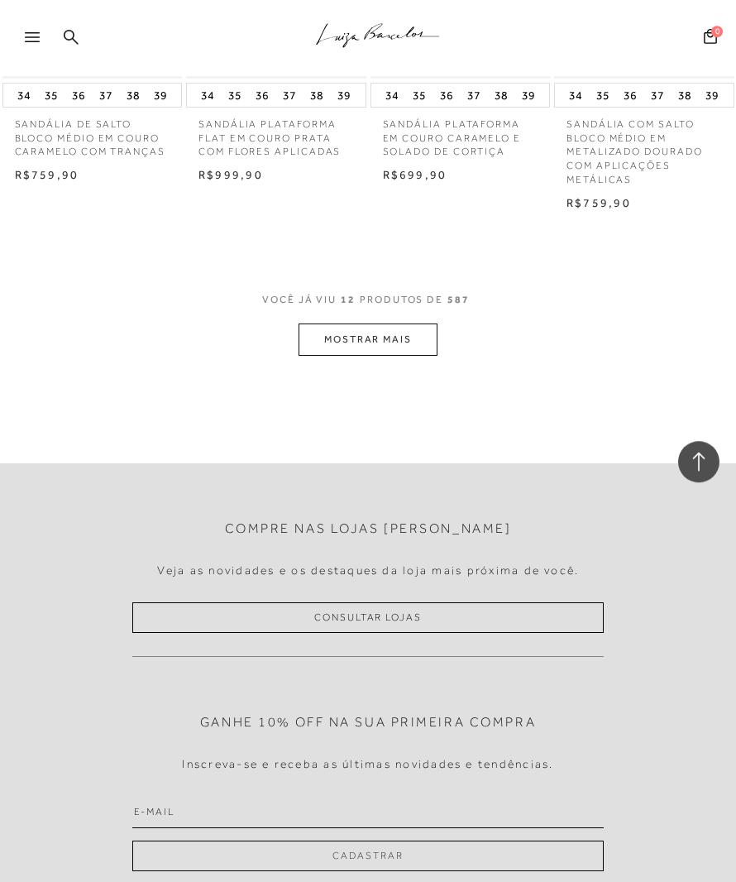
scroll to position [1143, 0]
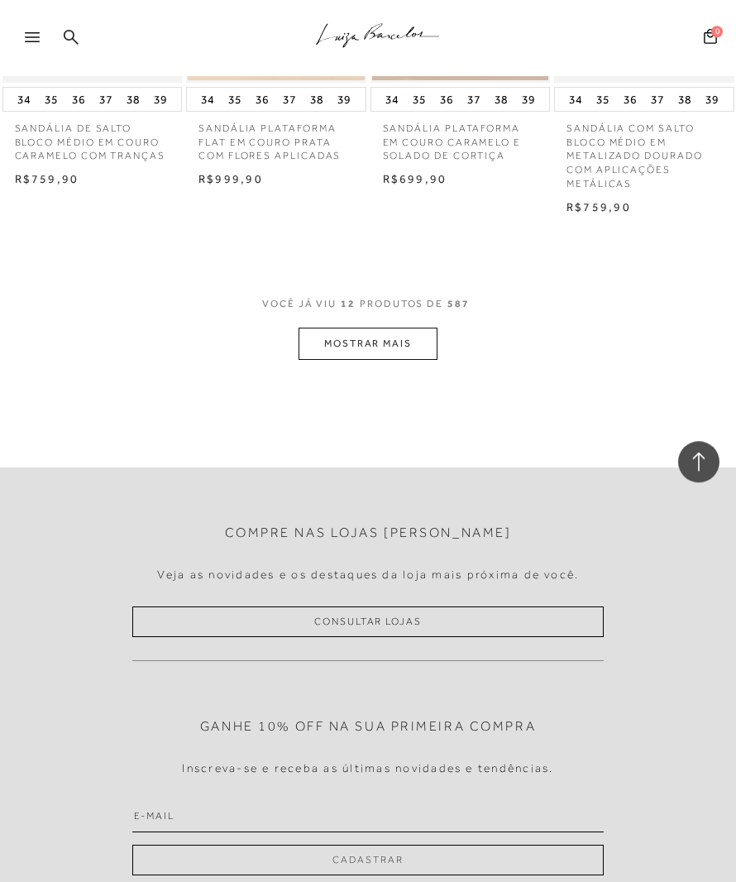
click at [389, 351] on button "MOSTRAR MAIS" at bounding box center [368, 343] width 139 height 32
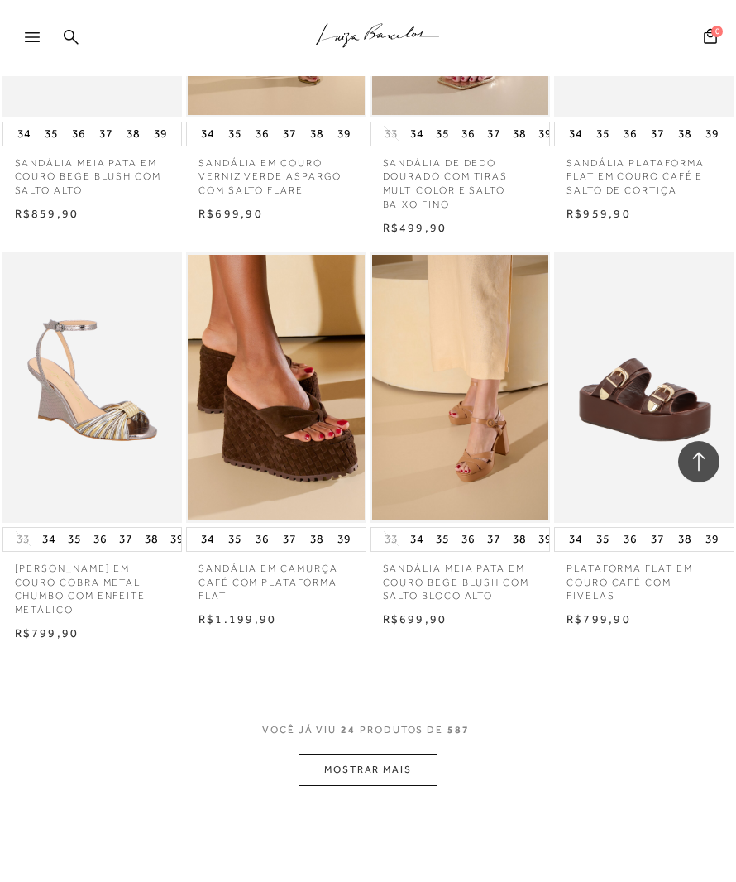
scroll to position [1978, 0]
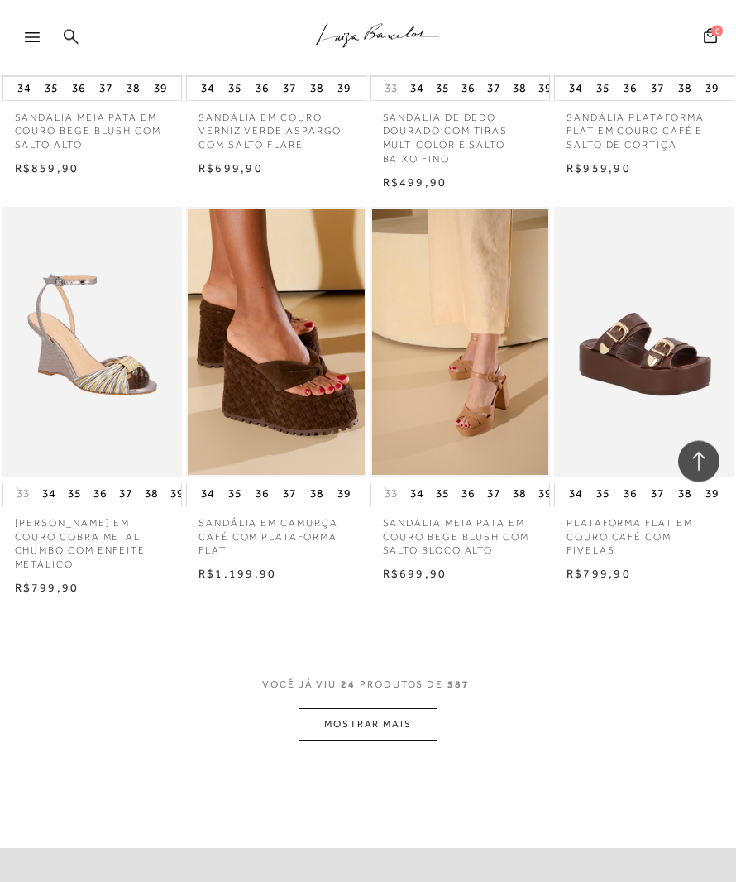
click at [342, 721] on button "MOSTRAR MAIS" at bounding box center [368, 724] width 139 height 32
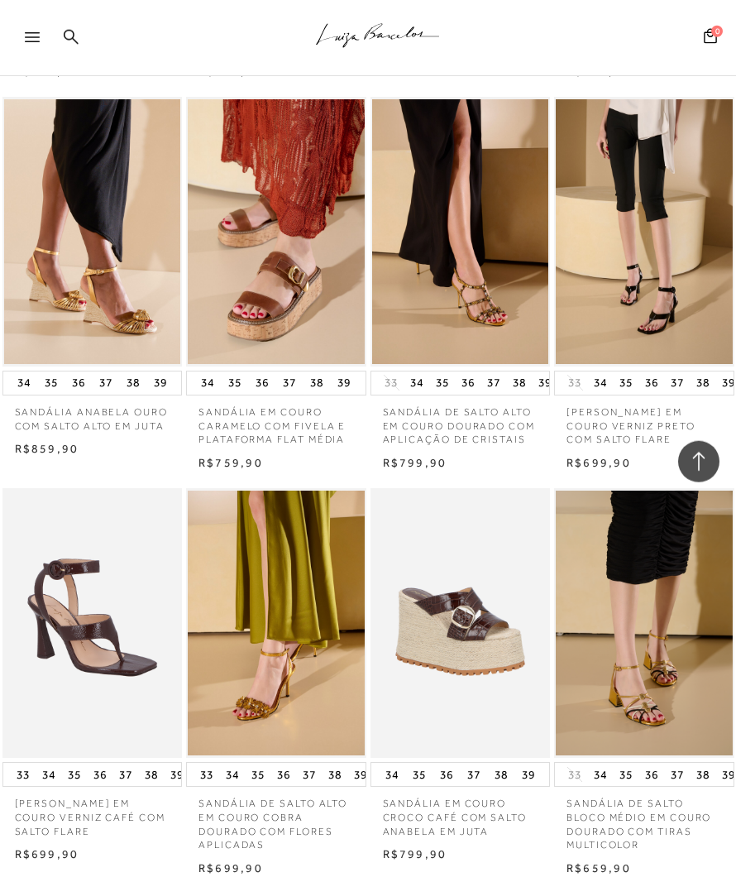
scroll to position [3073, 0]
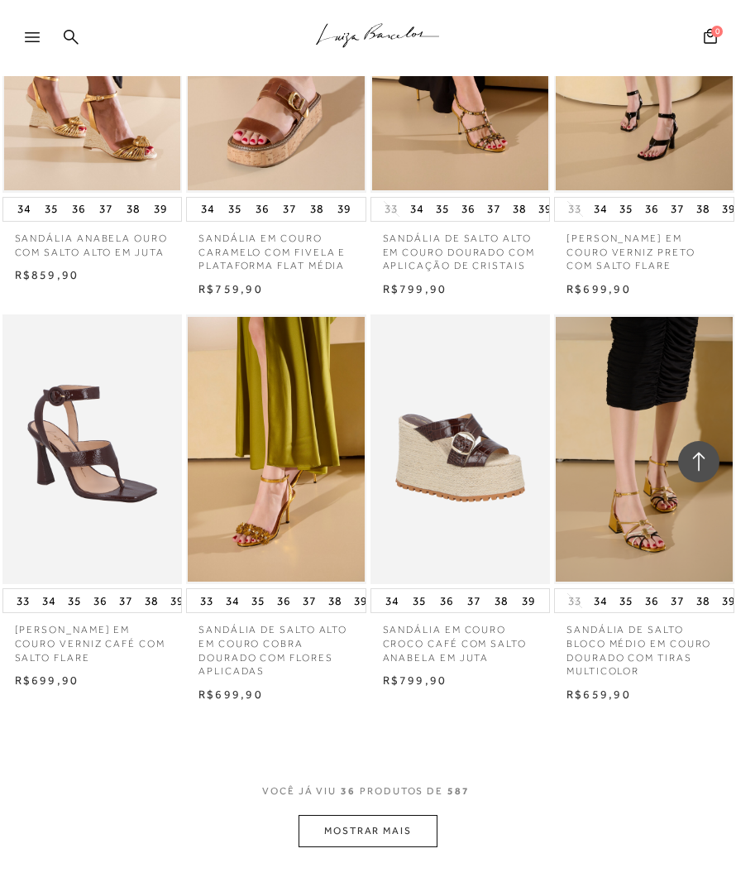
click at [337, 829] on button "MOSTRAR MAIS" at bounding box center [368, 831] width 139 height 32
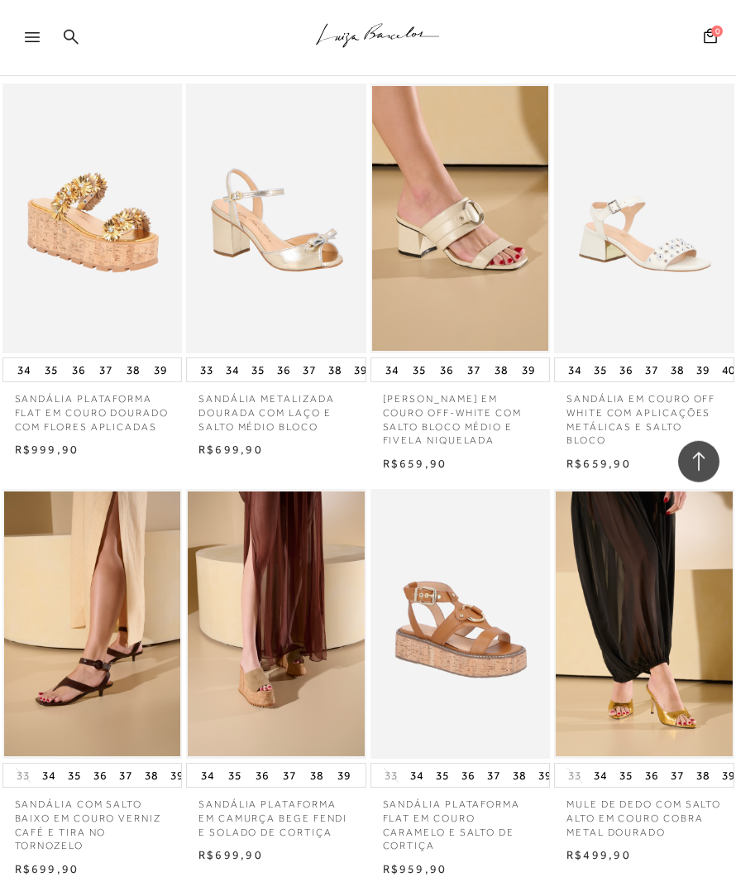
scroll to position [4192, 0]
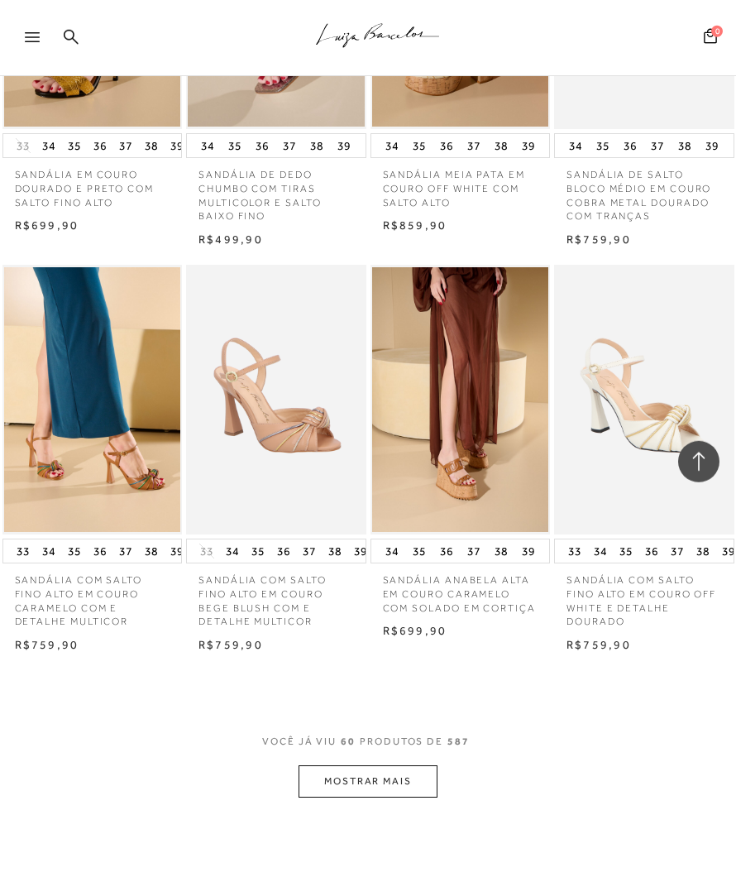
click at [342, 774] on button "MOSTRAR MAIS" at bounding box center [368, 781] width 139 height 32
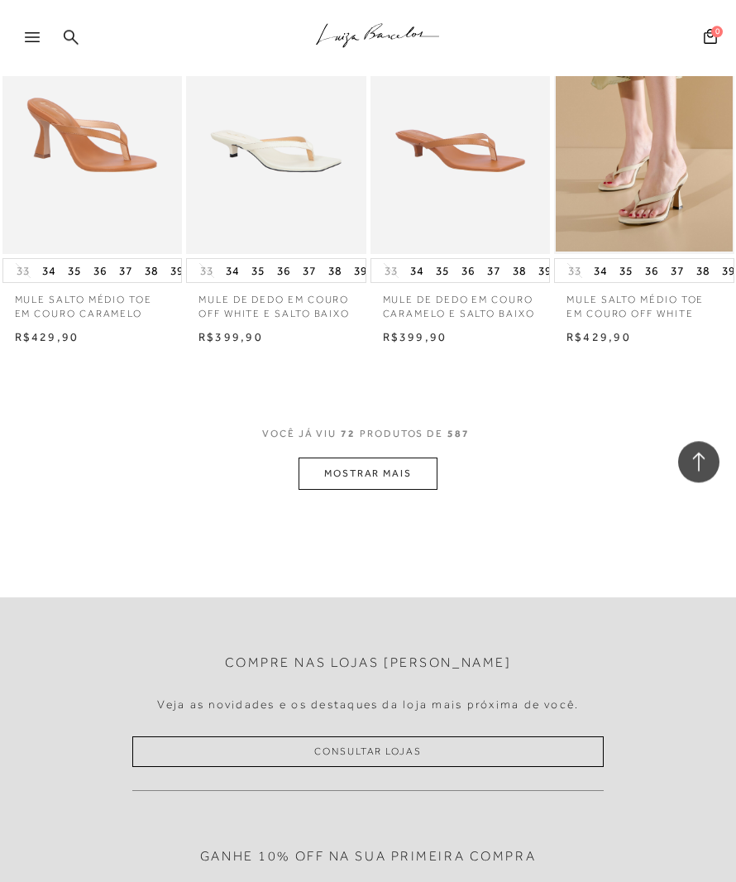
scroll to position [7062, 0]
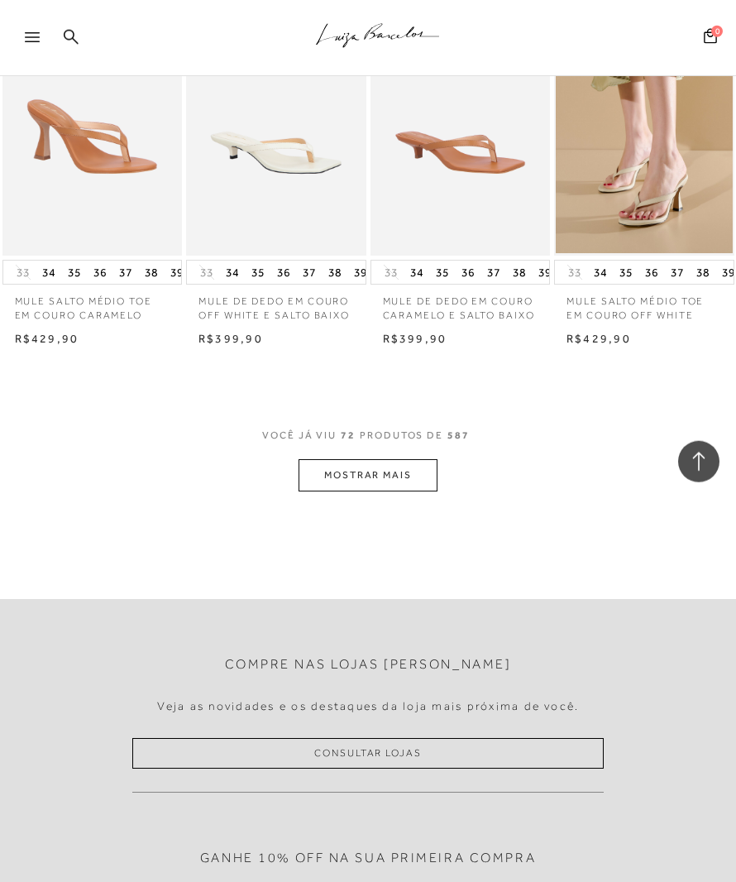
click at [370, 490] on button "MOSTRAR MAIS" at bounding box center [368, 475] width 139 height 32
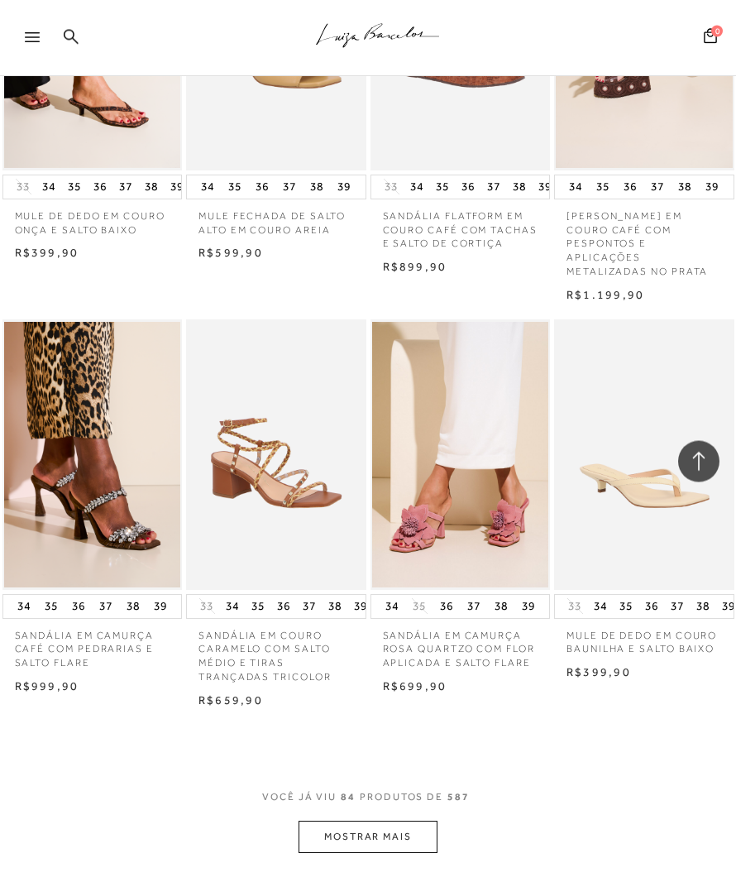
scroll to position [7929, 0]
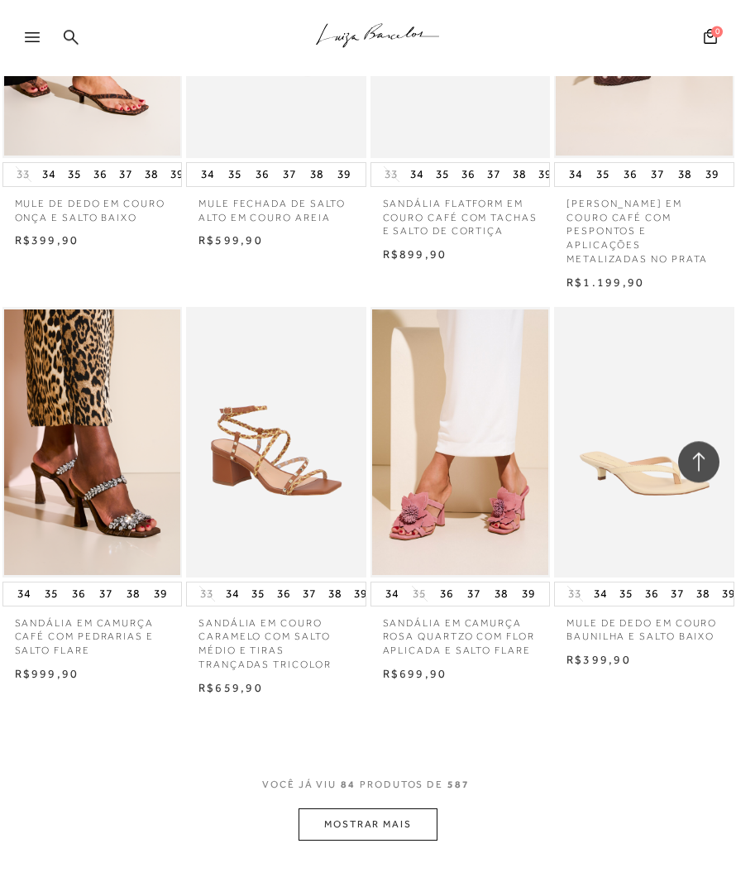
click at [325, 840] on button "MOSTRAR MAIS" at bounding box center [368, 824] width 139 height 32
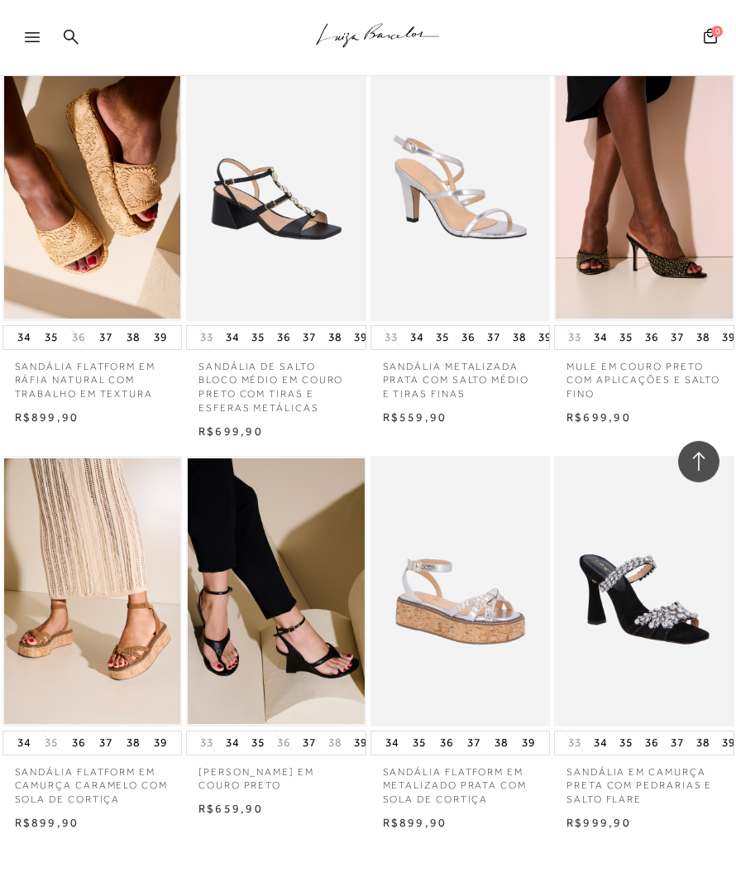
scroll to position [9203, 0]
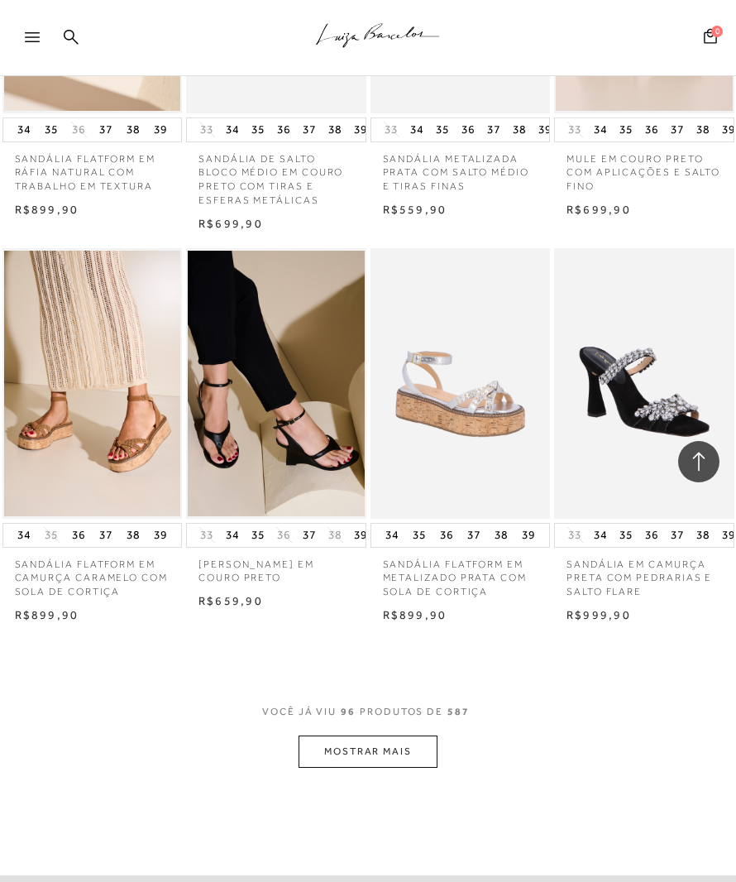
click at [337, 767] on button "MOSTRAR MAIS" at bounding box center [368, 751] width 139 height 32
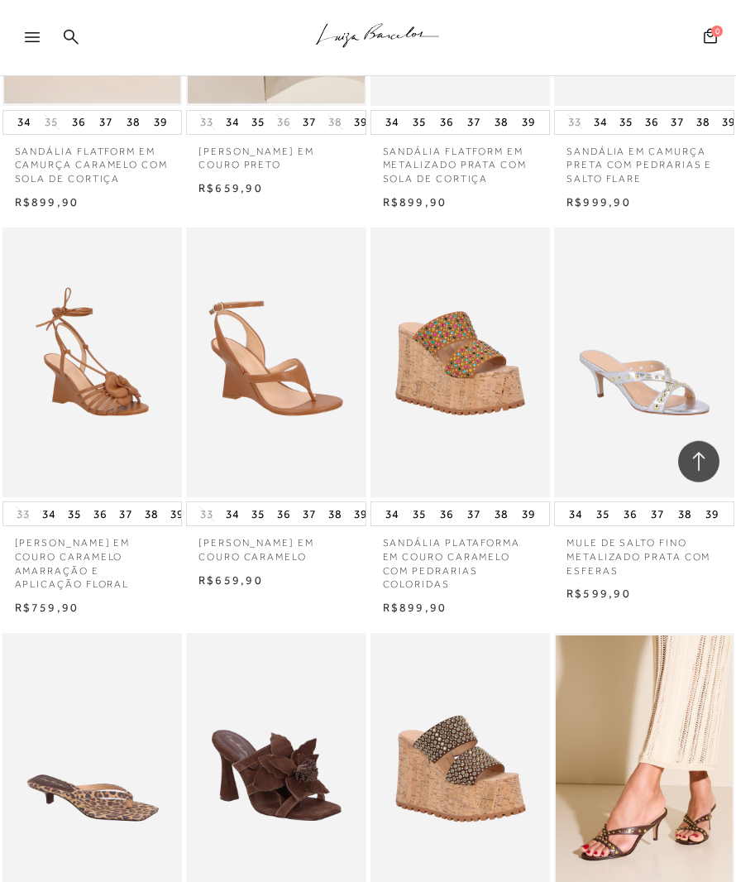
scroll to position [10321, 0]
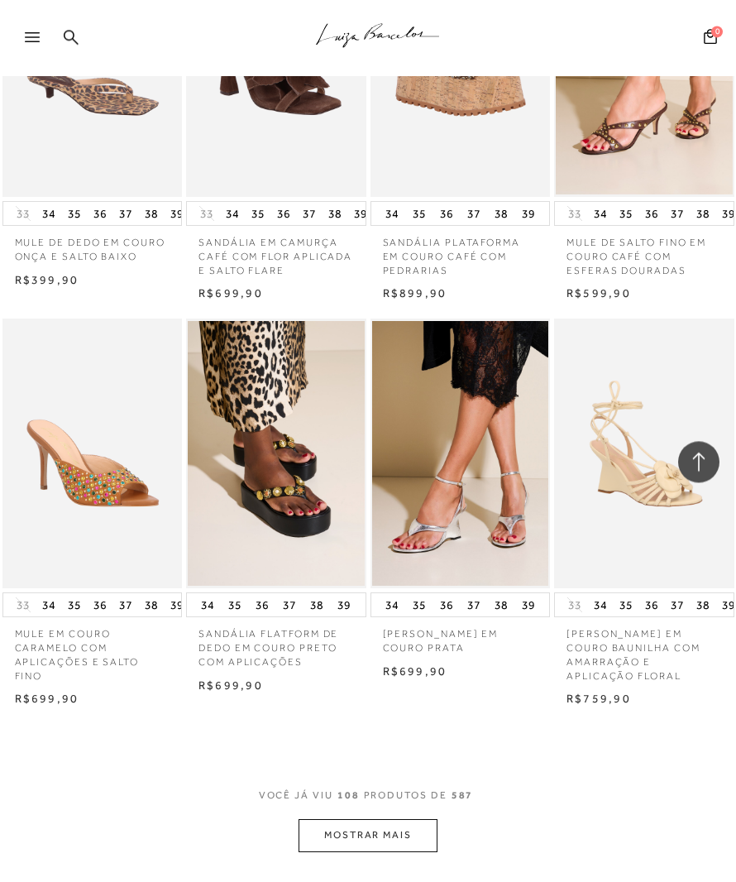
click at [359, 851] on button "MOSTRAR MAIS" at bounding box center [368, 835] width 139 height 32
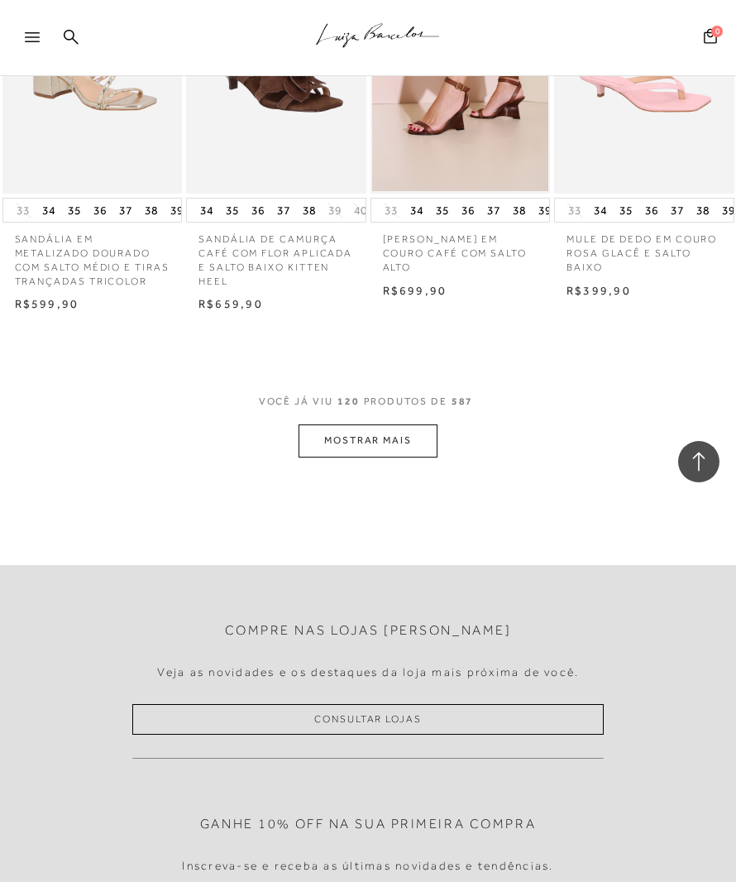
scroll to position [11815, 0]
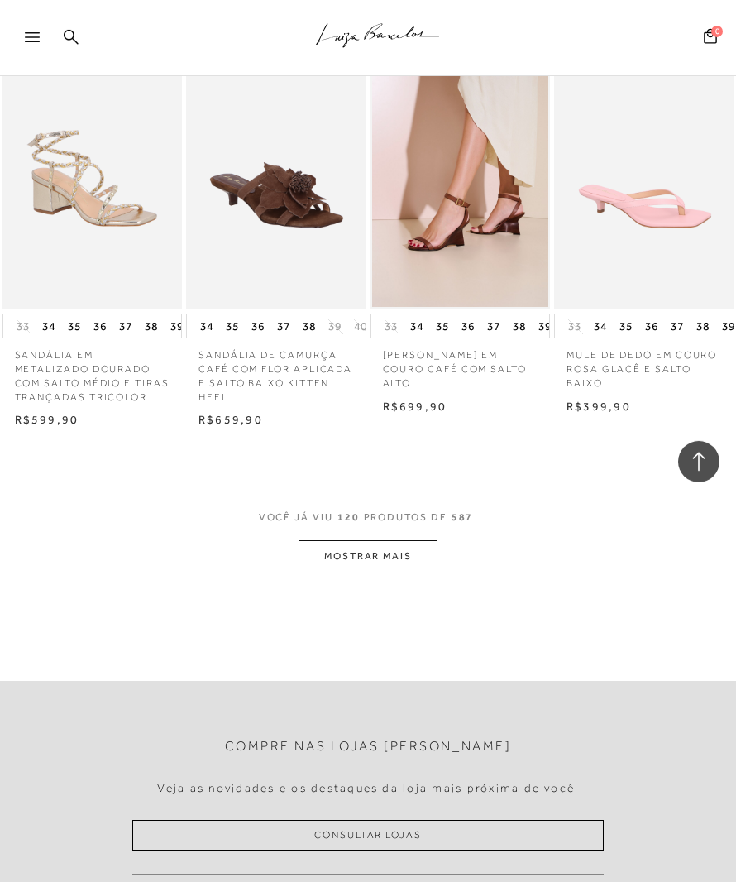
click at [381, 563] on button "MOSTRAR MAIS" at bounding box center [368, 556] width 139 height 32
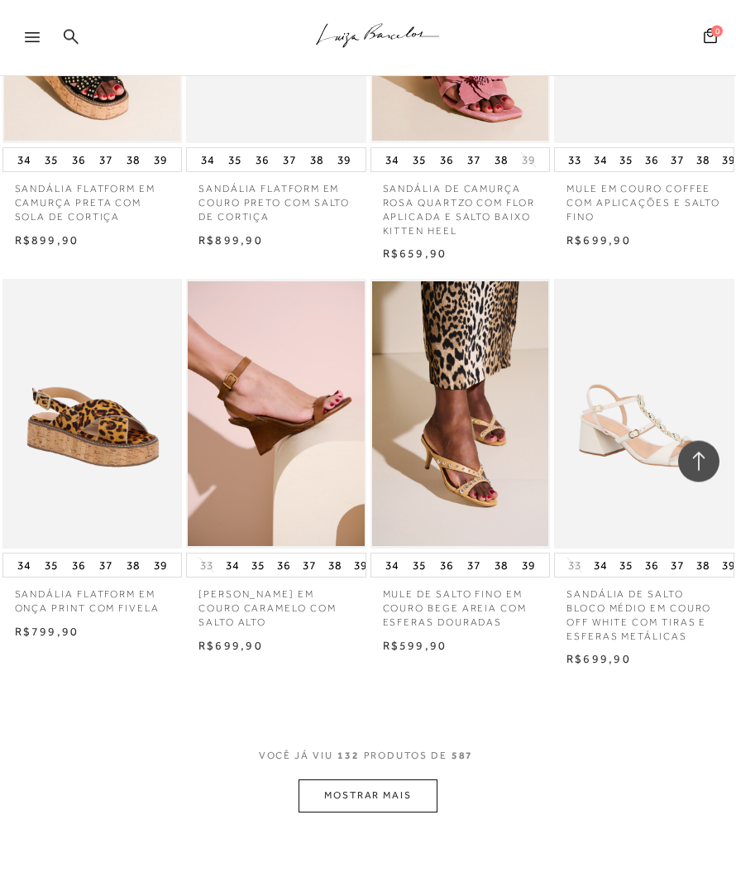
scroll to position [12832, 0]
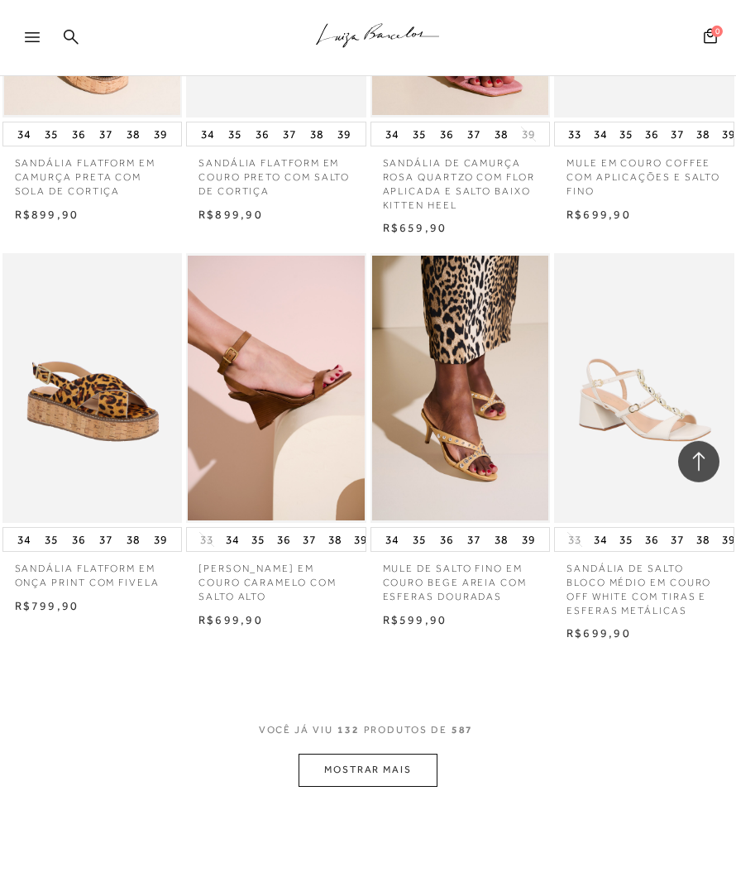
click at [384, 772] on button "MOSTRAR MAIS" at bounding box center [368, 769] width 139 height 32
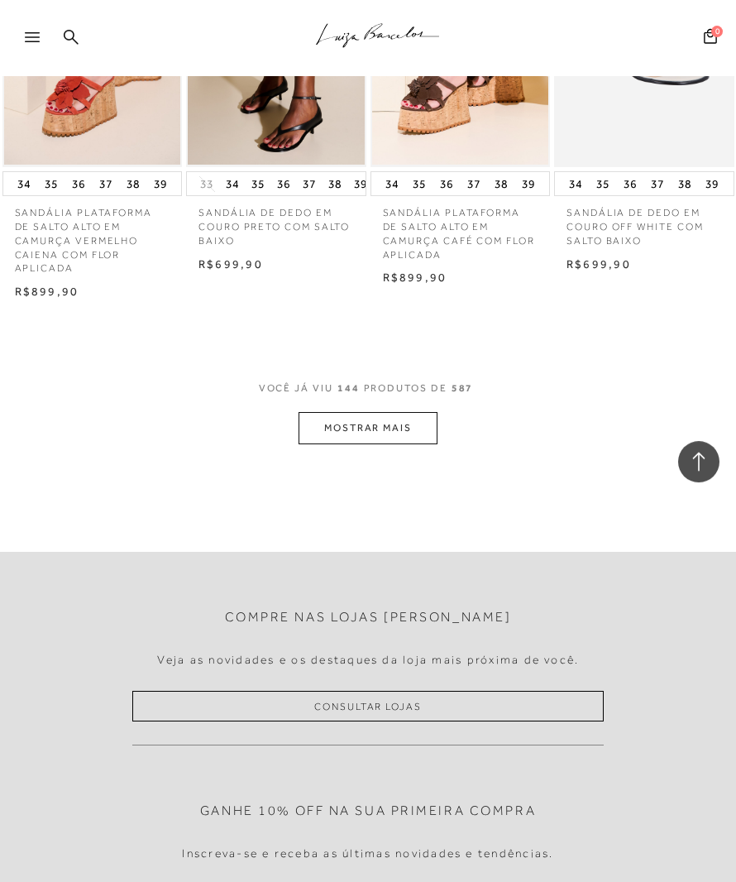
click at [390, 432] on button "MOSTRAR MAIS" at bounding box center [368, 428] width 139 height 32
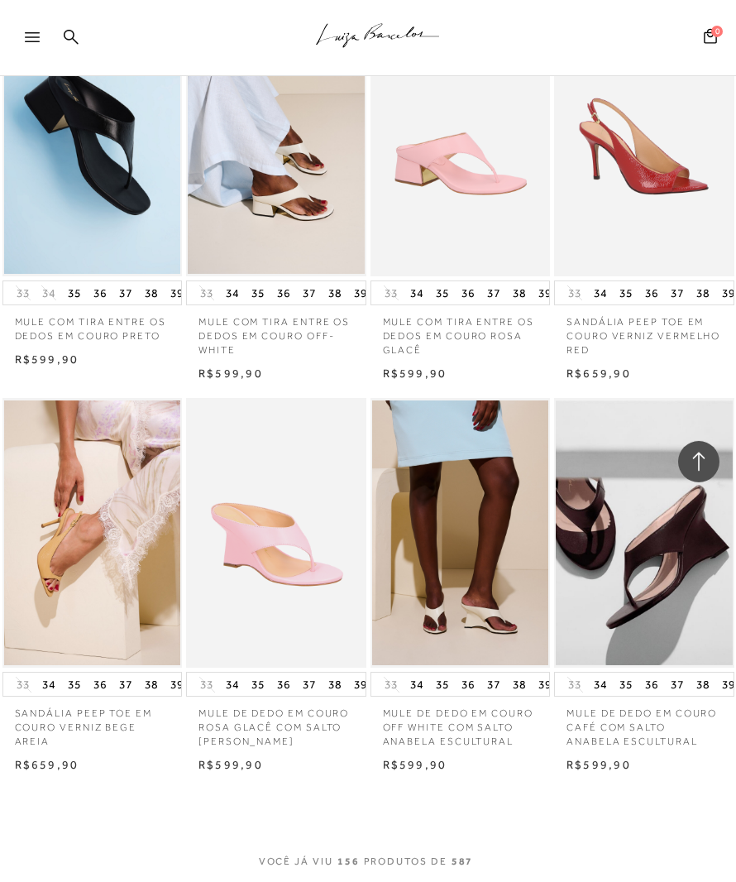
scroll to position [15527, 0]
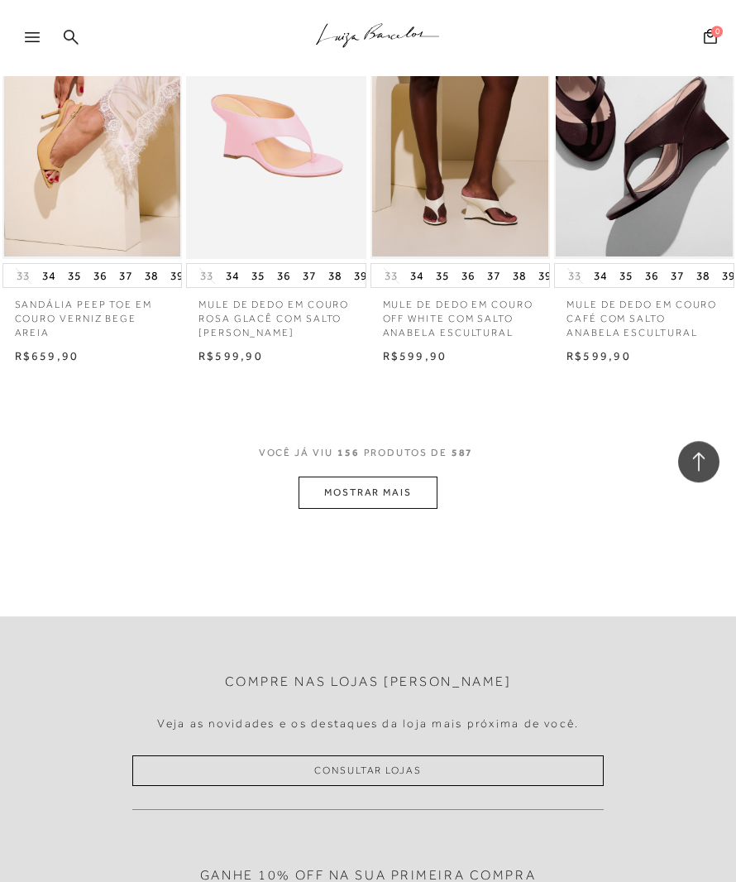
click at [373, 509] on button "MOSTRAR MAIS" at bounding box center [368, 492] width 139 height 32
click at [376, 509] on button "MOSTRAR MAIS" at bounding box center [368, 492] width 139 height 32
click at [372, 509] on button "MOSTRAR MAIS" at bounding box center [368, 492] width 139 height 32
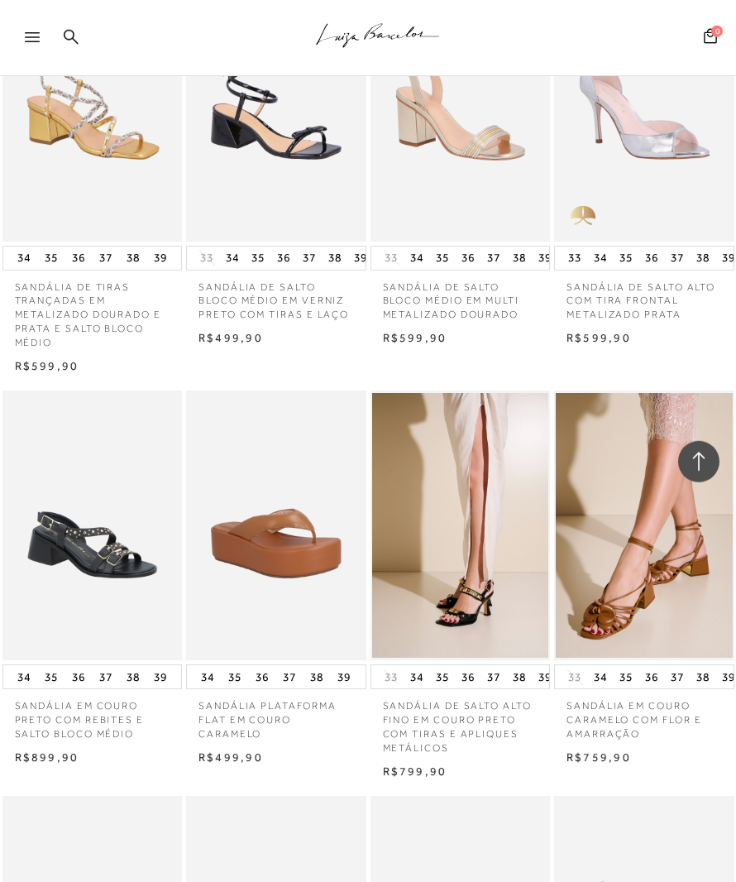
scroll to position [16294, 0]
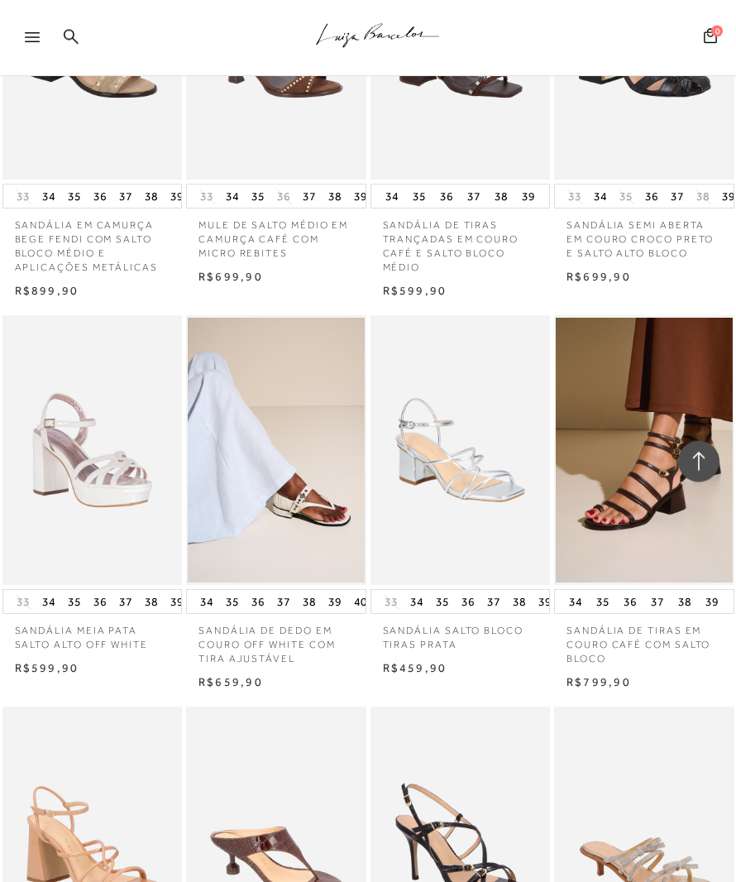
scroll to position [16838, 0]
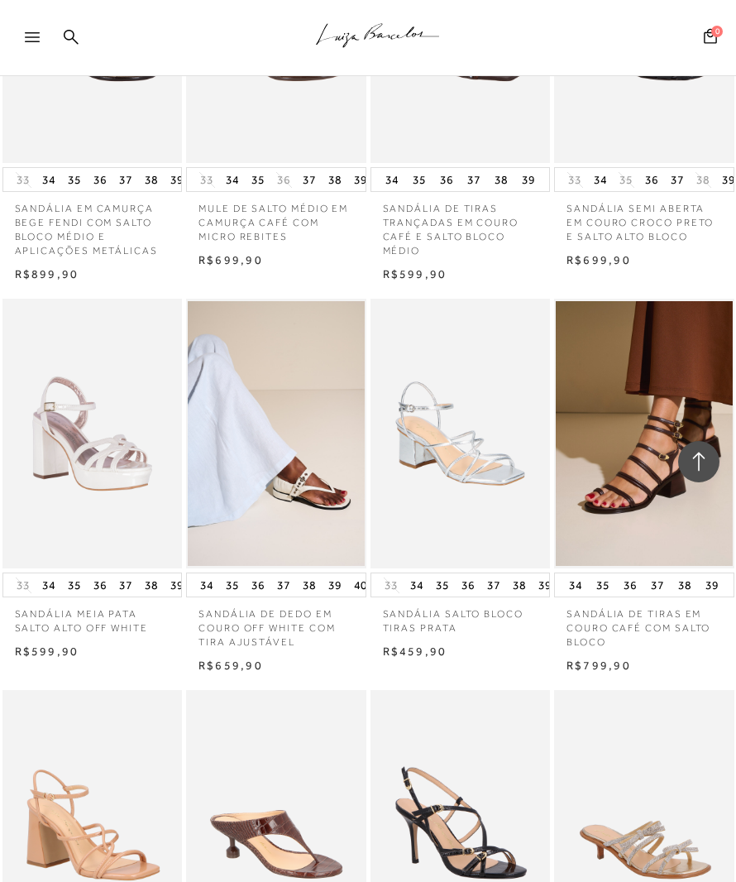
click at [667, 511] on img at bounding box center [644, 433] width 177 height 265
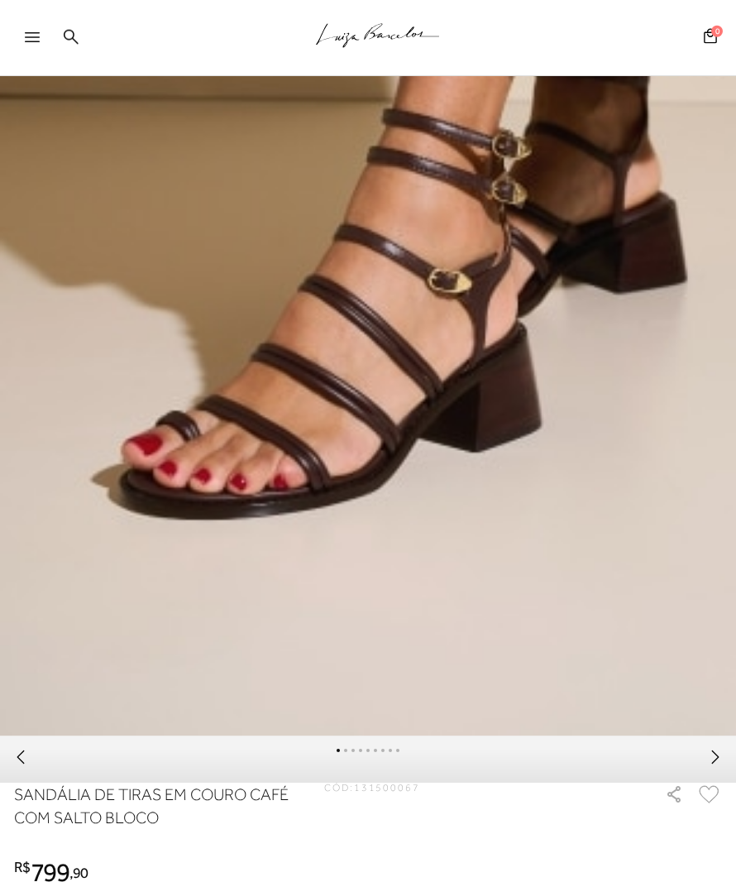
scroll to position [797, 0]
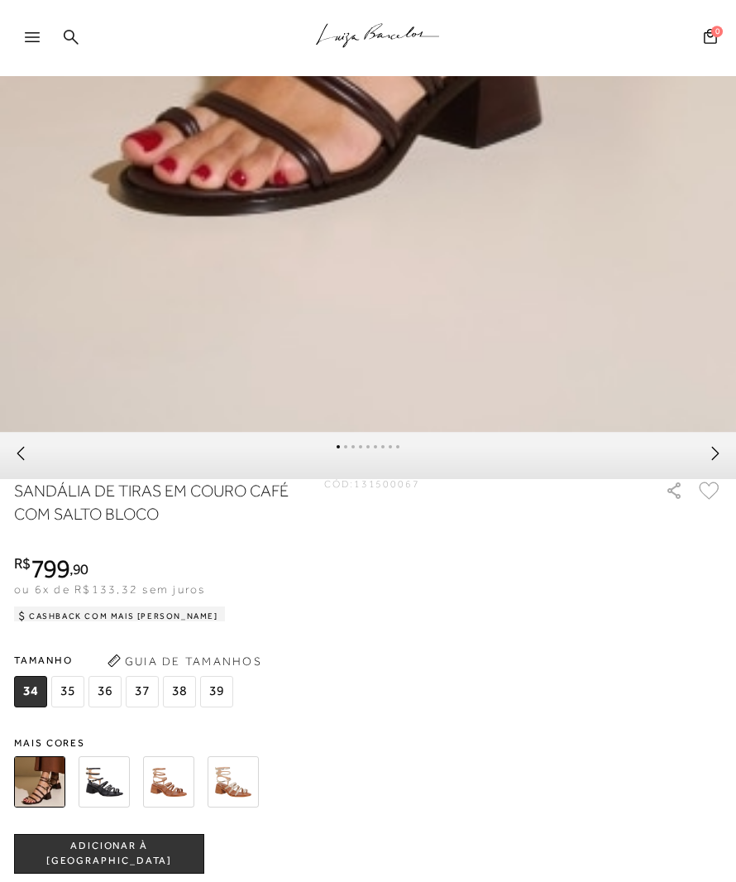
click at [232, 798] on img at bounding box center [233, 781] width 51 height 51
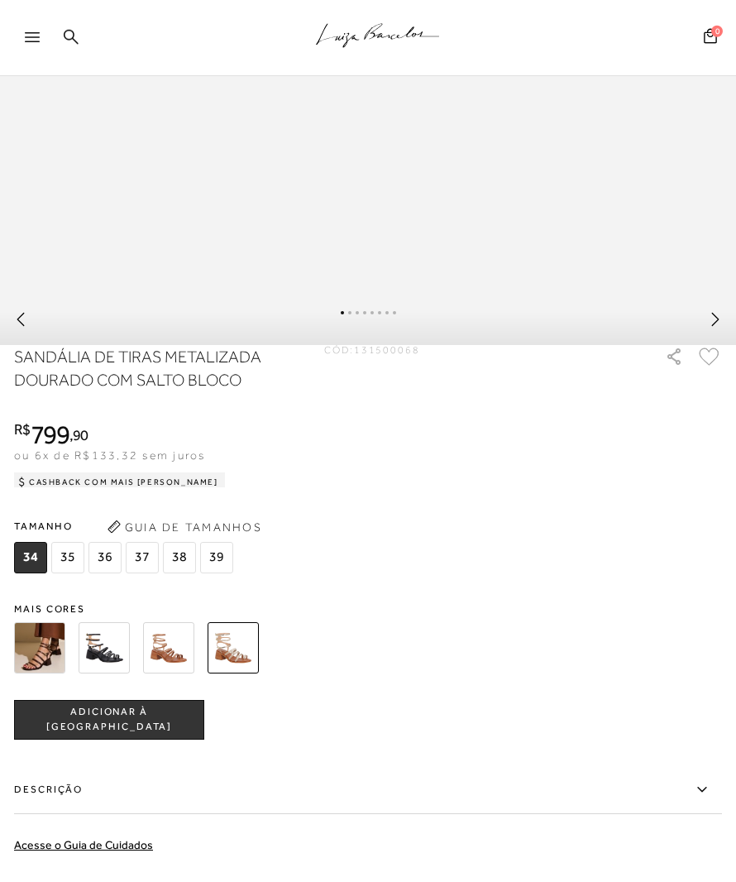
click at [172, 667] on img at bounding box center [168, 647] width 51 height 51
